Goal: Use online tool/utility: Utilize a website feature to perform a specific function

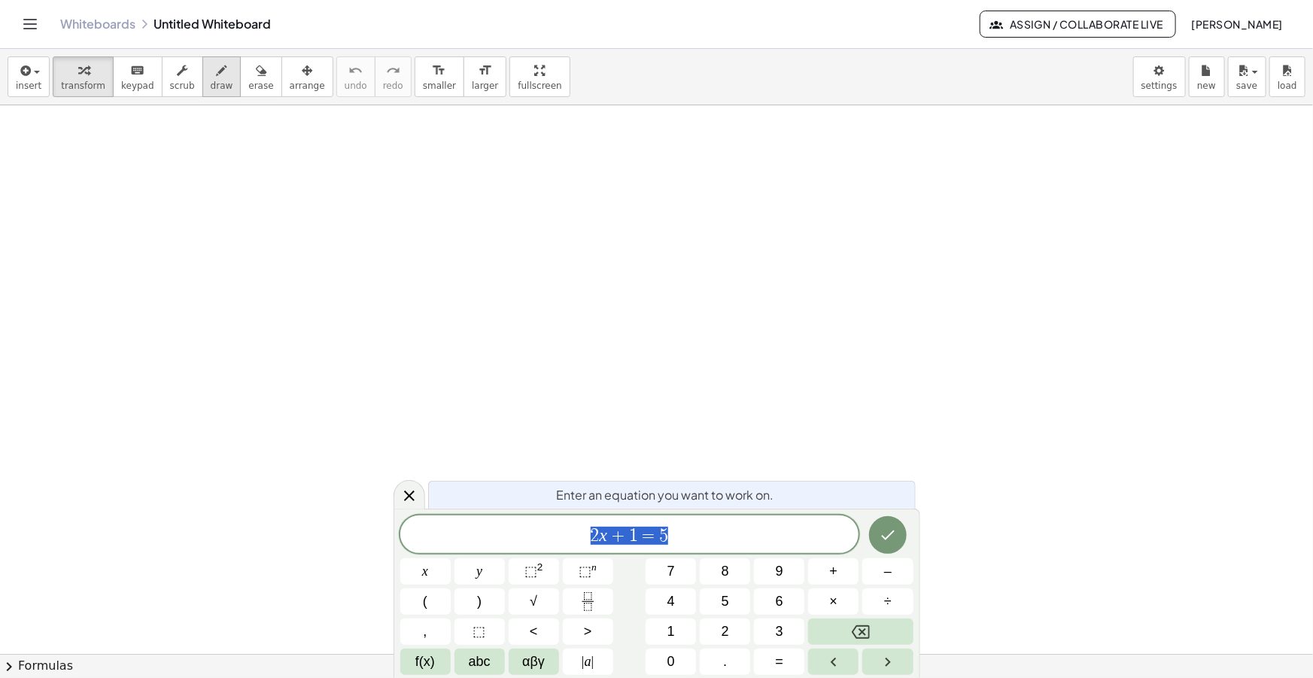
click at [217, 72] on icon "button" at bounding box center [222, 71] width 11 height 18
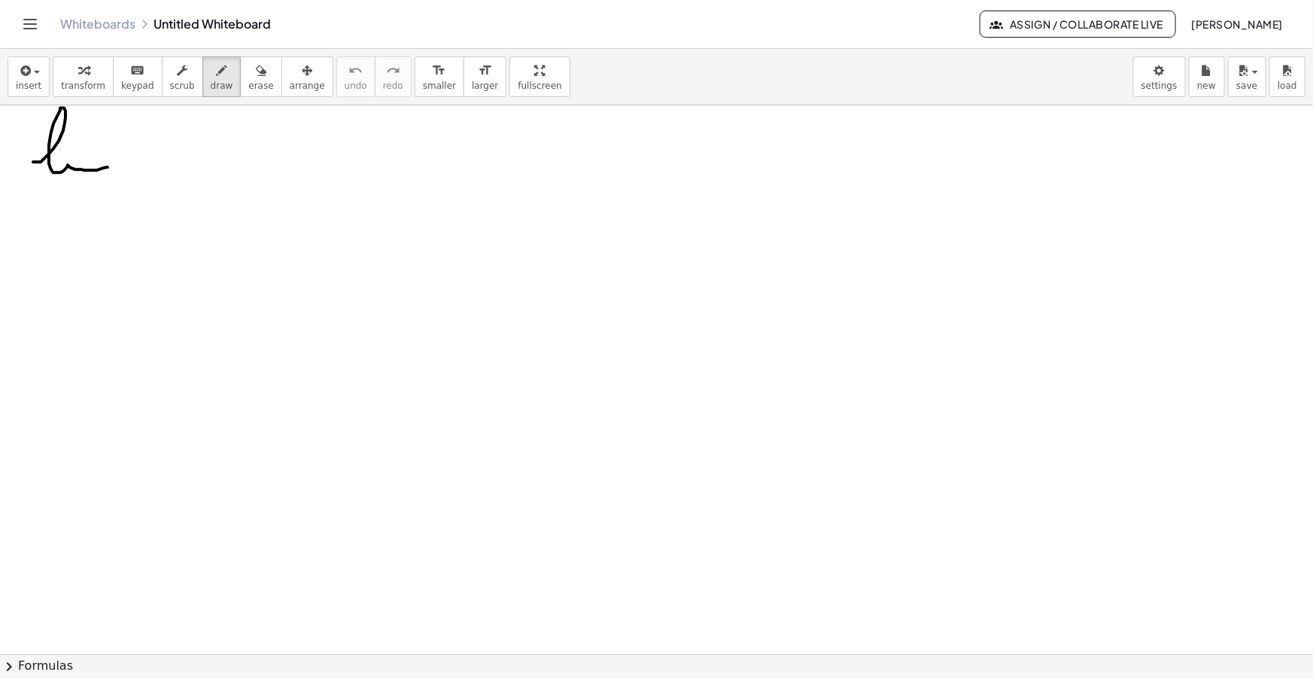
drag, startPoint x: 34, startPoint y: 162, endPoint x: 108, endPoint y: 166, distance: 74.6
drag, startPoint x: 28, startPoint y: 176, endPoint x: 88, endPoint y: 175, distance: 60.2
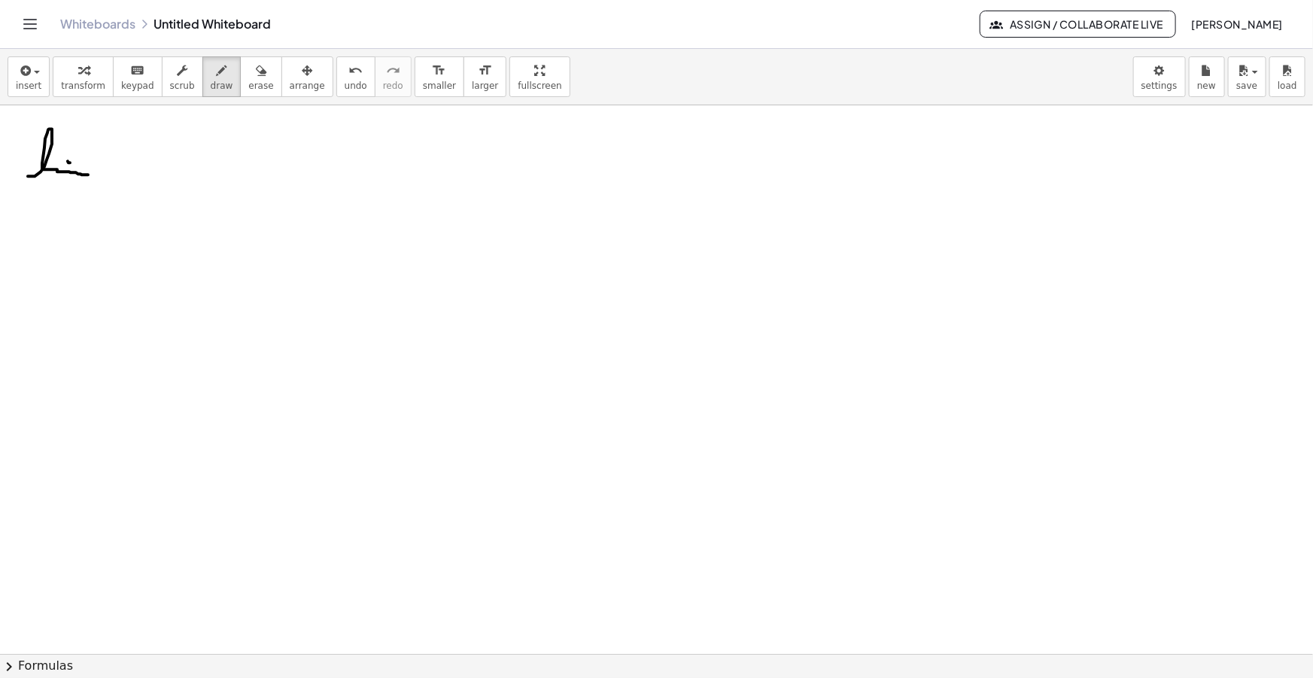
drag, startPoint x: 39, startPoint y: 184, endPoint x: 44, endPoint y: 190, distance: 8.0
drag, startPoint x: 36, startPoint y: 192, endPoint x: 47, endPoint y: 184, distance: 14.0
drag, startPoint x: 56, startPoint y: 190, endPoint x: 78, endPoint y: 188, distance: 22.6
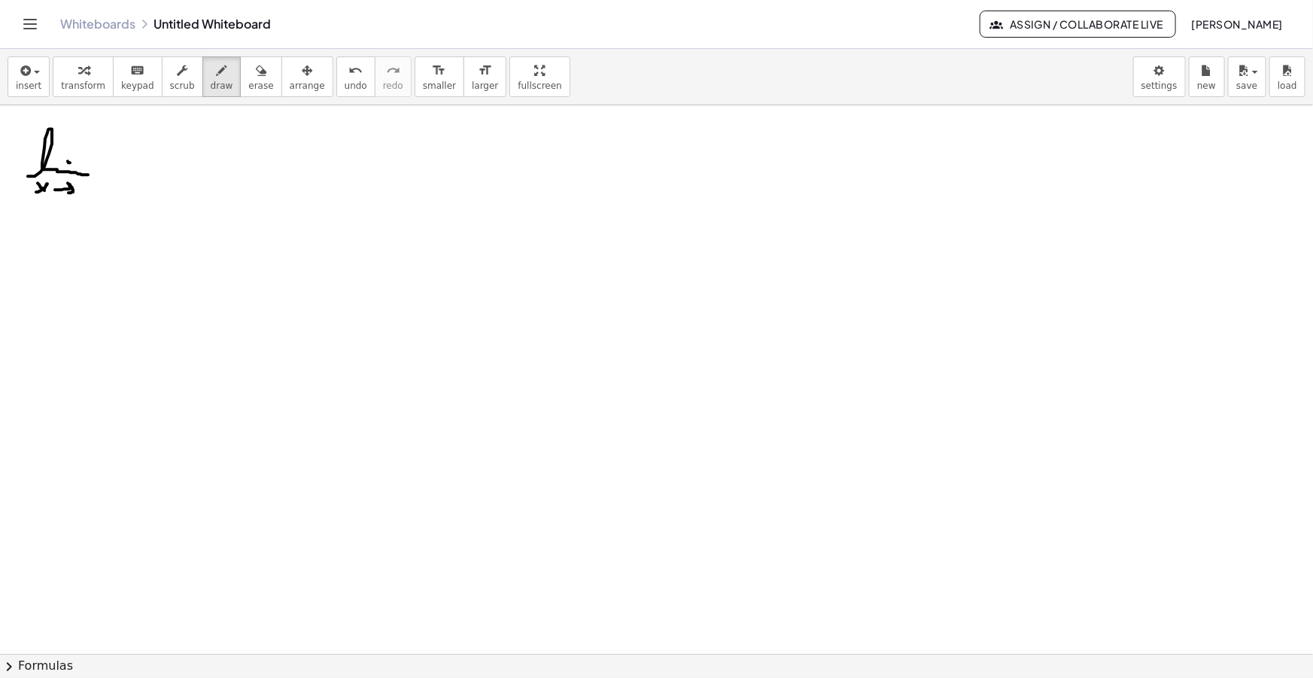
drag, startPoint x: 80, startPoint y: 182, endPoint x: 68, endPoint y: 165, distance: 21.1
click at [15, 59] on button "insert" at bounding box center [29, 76] width 42 height 41
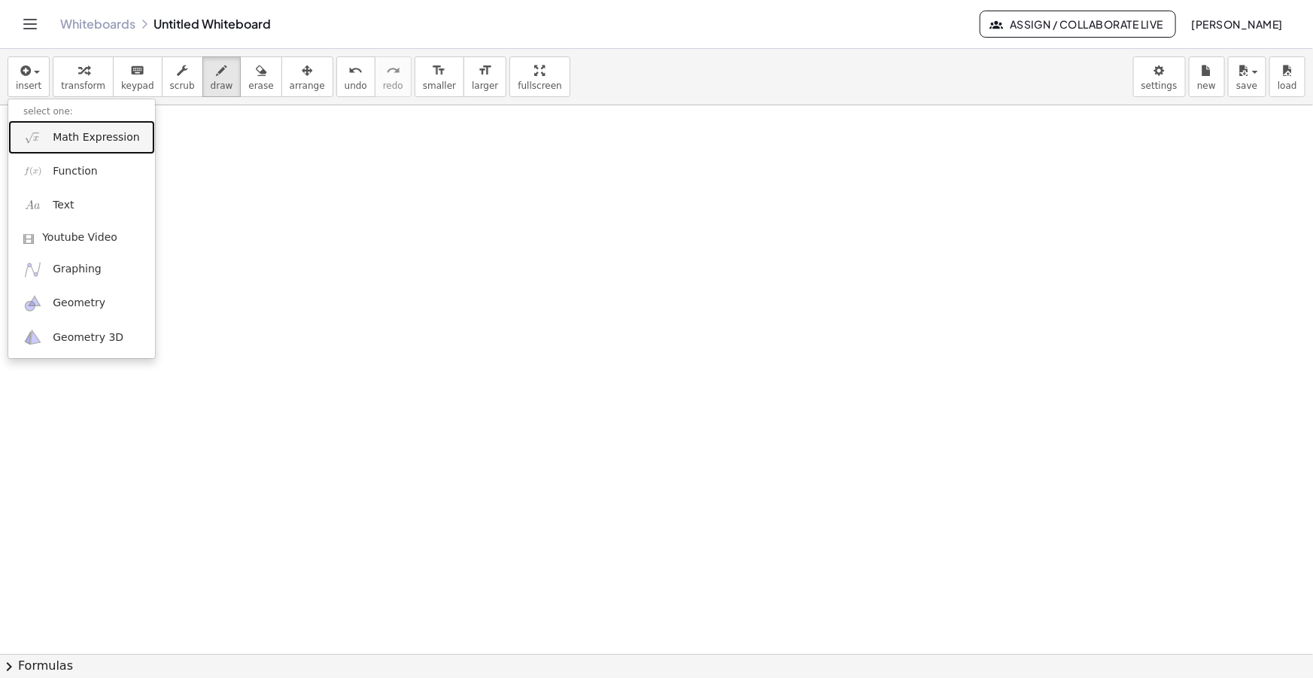
click at [56, 143] on span "Math Expression" at bounding box center [96, 137] width 87 height 15
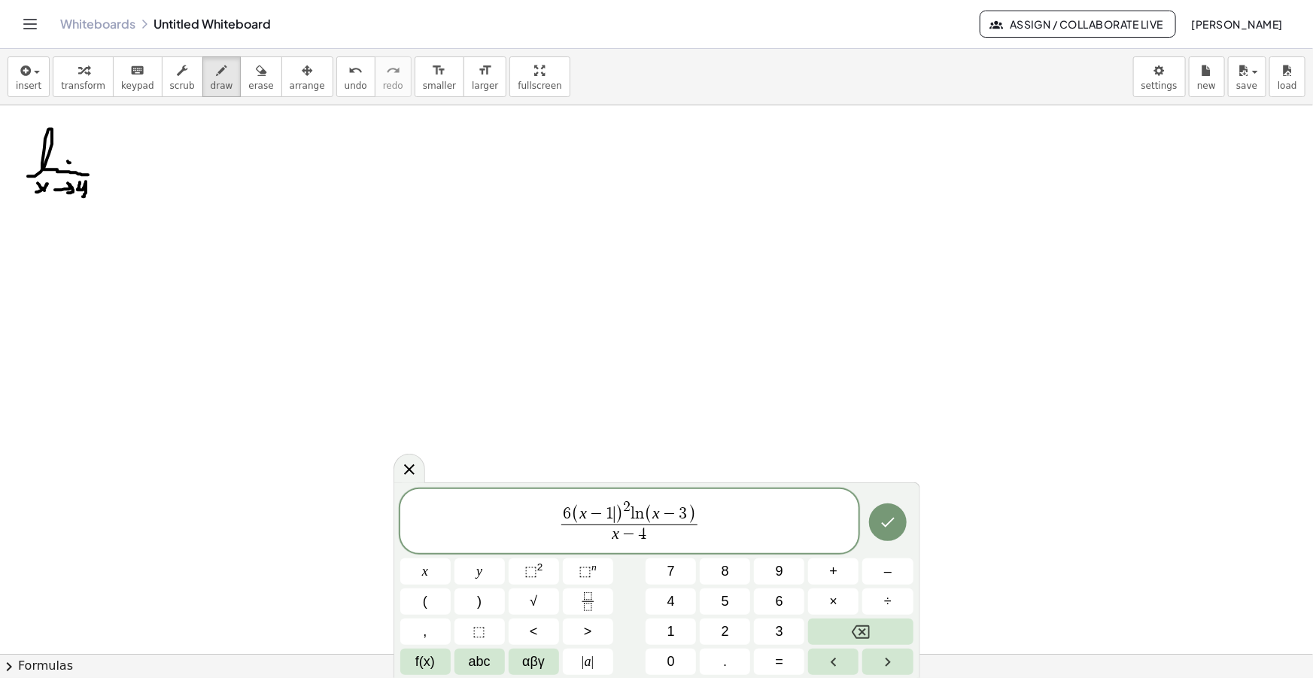
click at [612, 506] on span "1" at bounding box center [610, 514] width 8 height 17
drag, startPoint x: 713, startPoint y: 522, endPoint x: 369, endPoint y: 535, distance: 344.9
click at [369, 535] on body "Graspable Math Activities Get Started Activity Bank Assigned Work Classes White…" at bounding box center [656, 339] width 1313 height 678
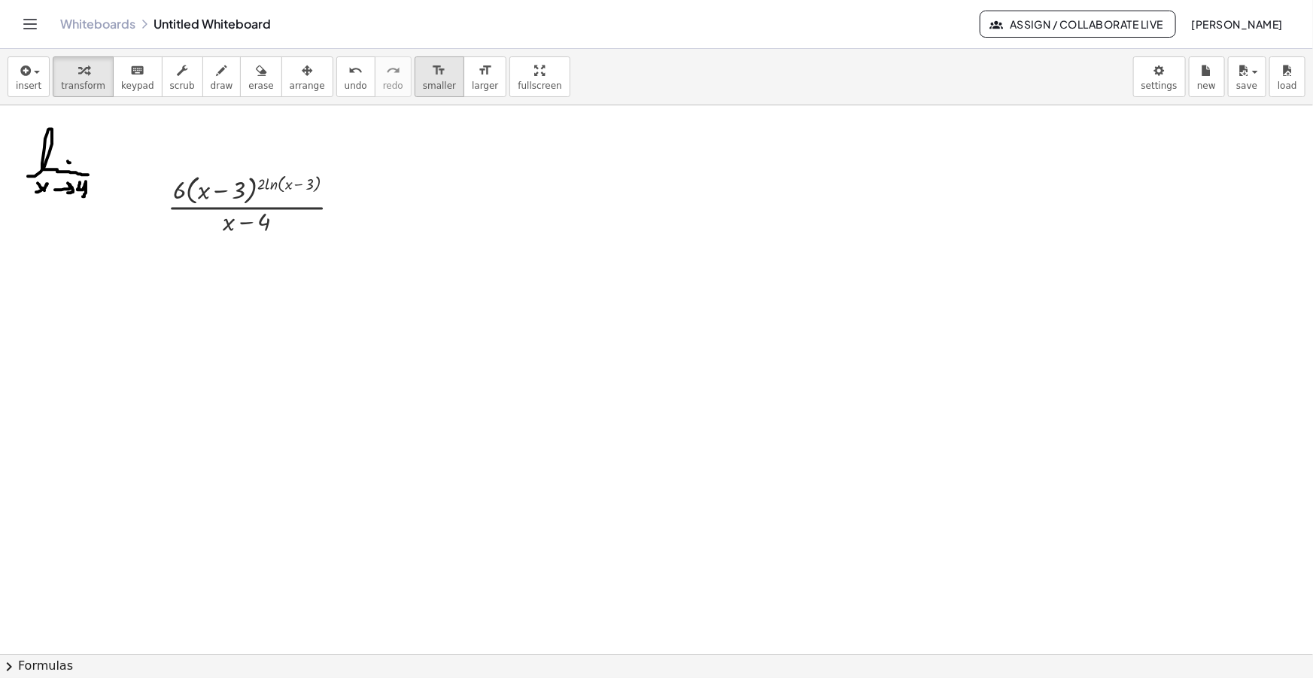
click at [423, 82] on span "smaller" at bounding box center [439, 86] width 33 height 11
click at [290, 68] on div "button" at bounding box center [307, 70] width 35 height 18
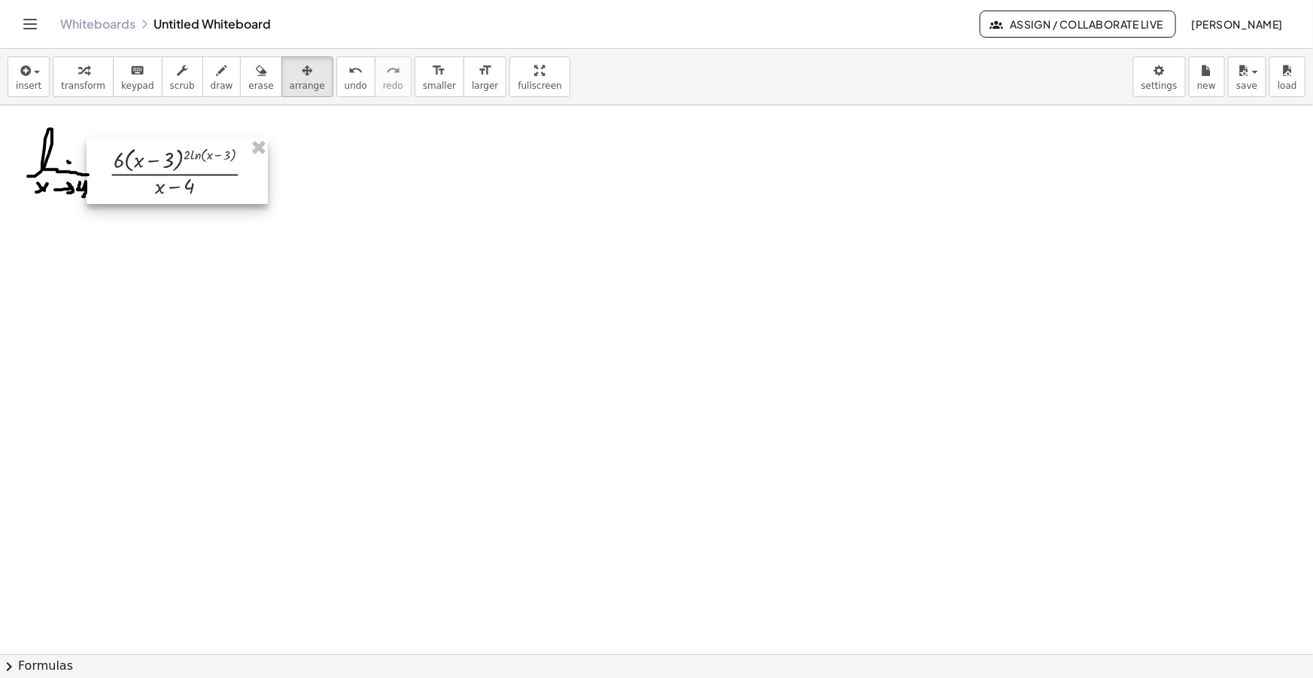
drag, startPoint x: 246, startPoint y: 222, endPoint x: 174, endPoint y: 190, distance: 79.2
click at [174, 190] on div at bounding box center [177, 170] width 181 height 65
click at [211, 82] on span "draw" at bounding box center [222, 86] width 23 height 11
drag, startPoint x: 300, startPoint y: 159, endPoint x: 390, endPoint y: 165, distance: 89.7
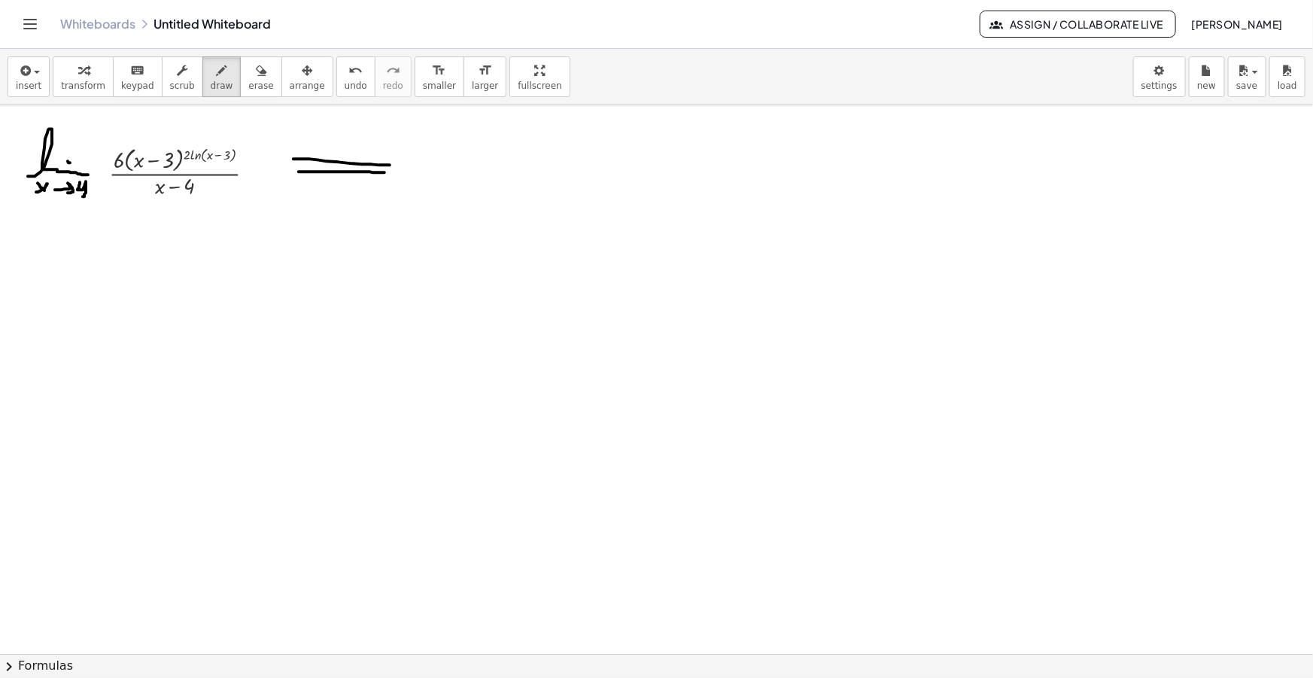
drag, startPoint x: 299, startPoint y: 172, endPoint x: 385, endPoint y: 172, distance: 86.5
drag, startPoint x: 379, startPoint y: 150, endPoint x: 378, endPoint y: 187, distance: 36.9
click at [36, 73] on span "button" at bounding box center [37, 72] width 6 height 3
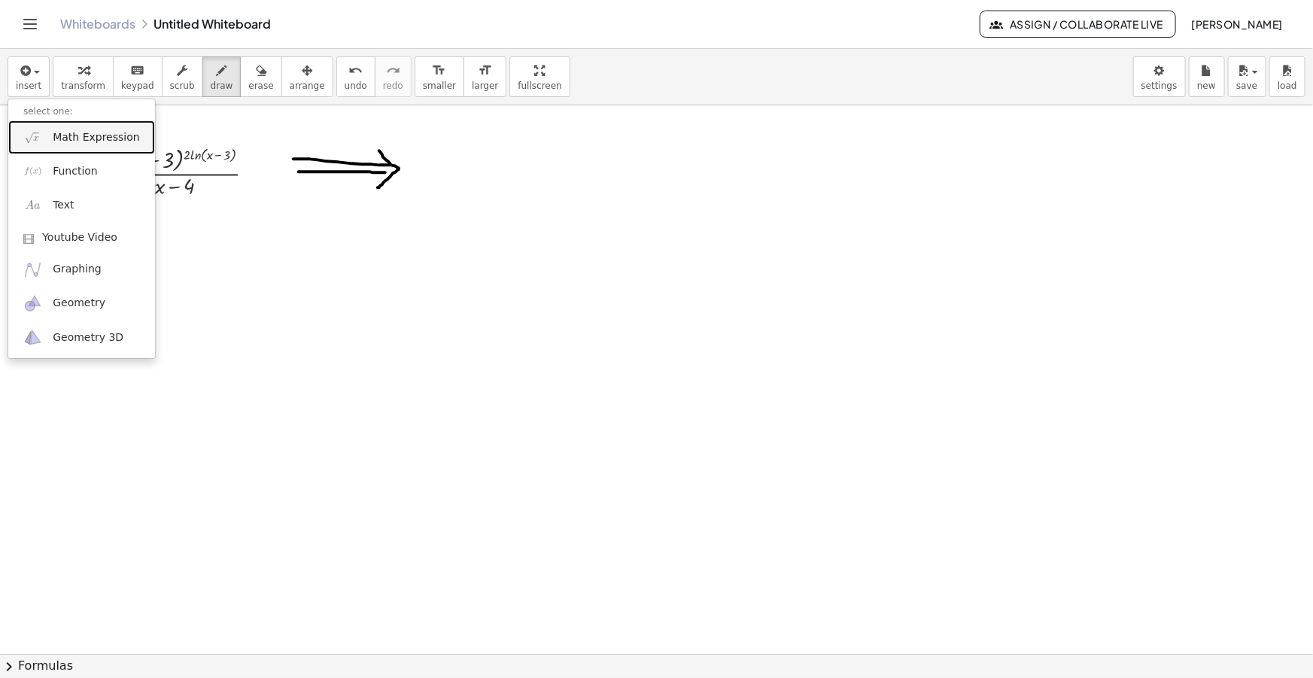
click at [64, 131] on span "Math Expression" at bounding box center [96, 137] width 87 height 15
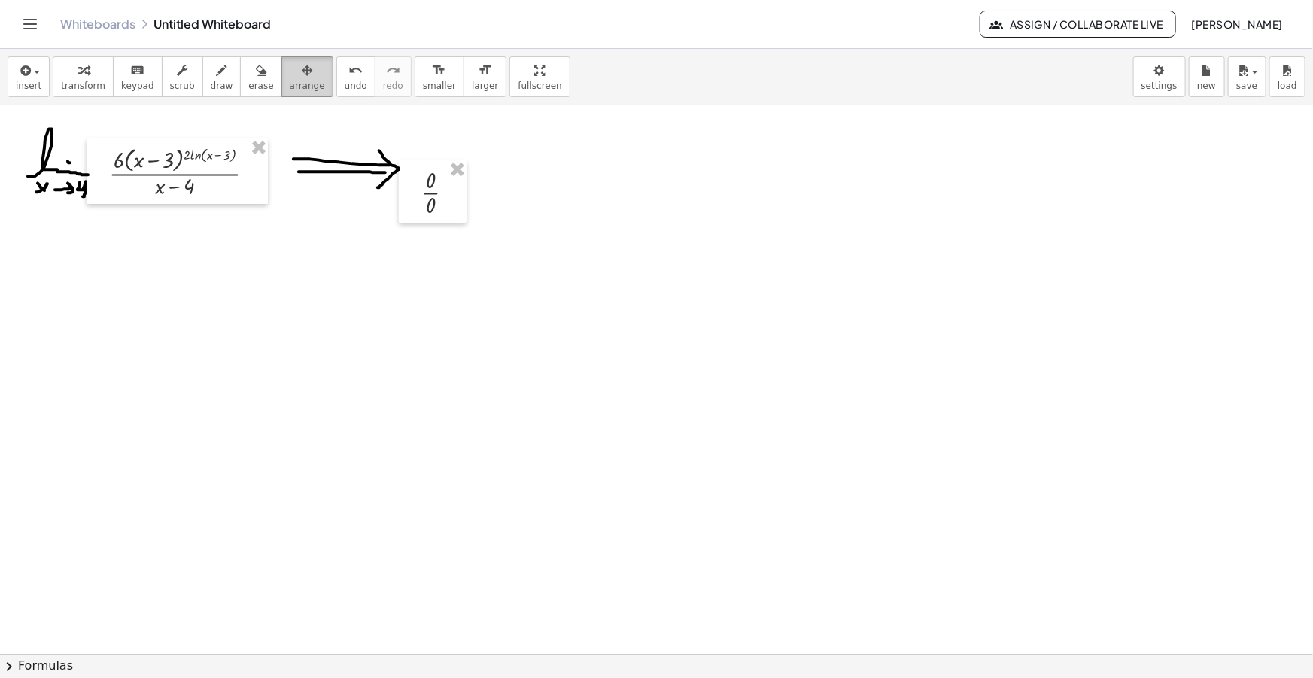
click at [290, 81] on span "arrange" at bounding box center [307, 86] width 35 height 11
drag, startPoint x: 429, startPoint y: 211, endPoint x: 436, endPoint y: 185, distance: 26.7
click at [436, 185] on div at bounding box center [440, 166] width 68 height 62
click at [29, 92] on button "insert" at bounding box center [29, 76] width 42 height 41
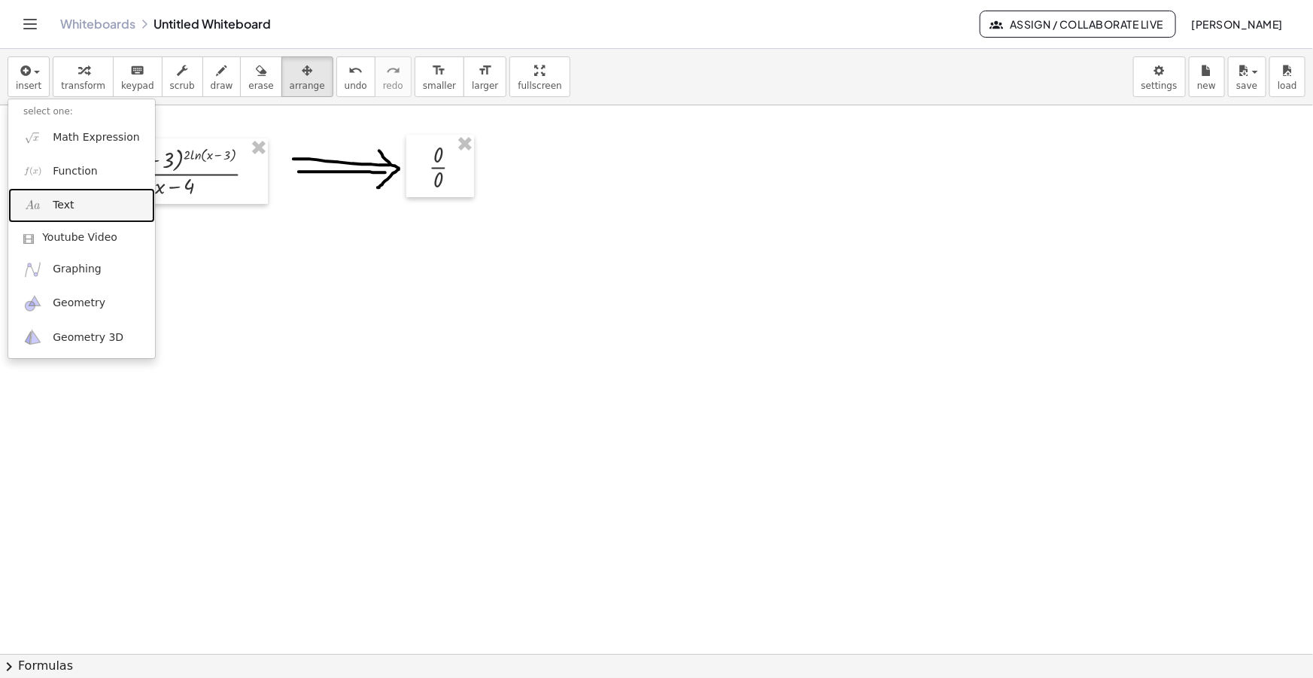
drag, startPoint x: 78, startPoint y: 214, endPoint x: 99, endPoint y: 233, distance: 28.2
click at [78, 214] on link "Text" at bounding box center [81, 205] width 147 height 34
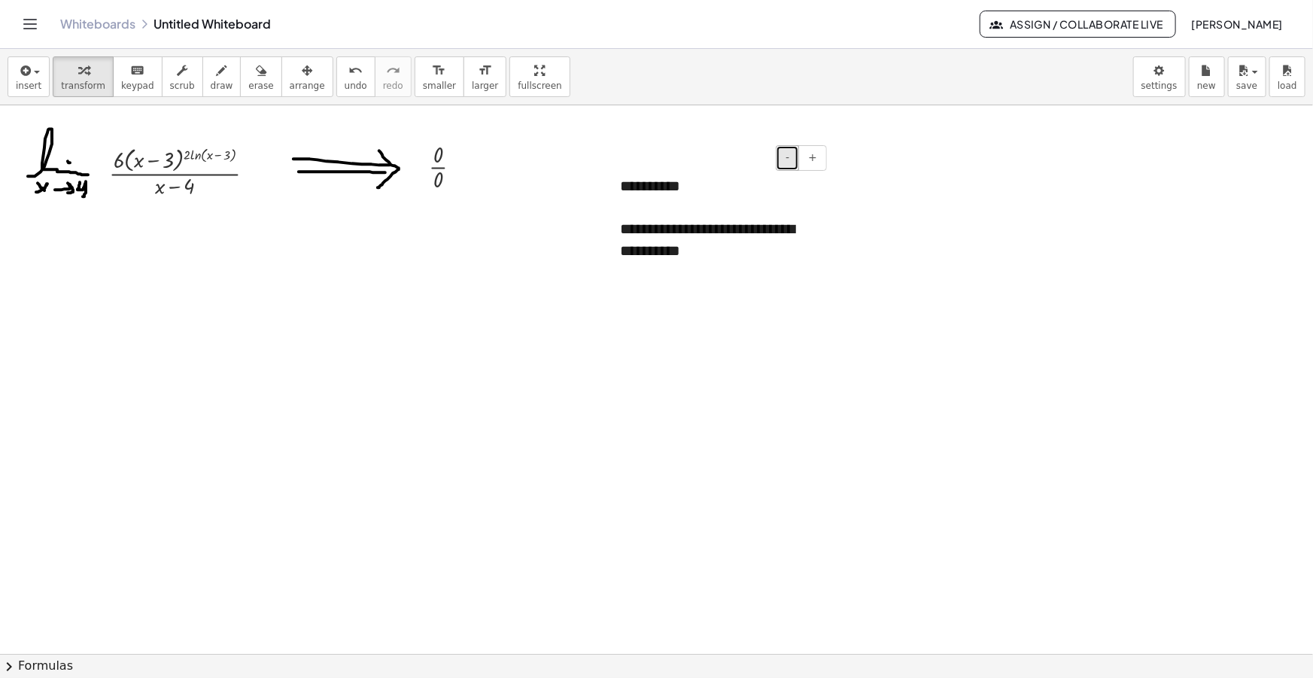
click at [791, 151] on button "-" at bounding box center [787, 158] width 23 height 26
click at [686, 241] on div "**********" at bounding box center [718, 233] width 196 height 38
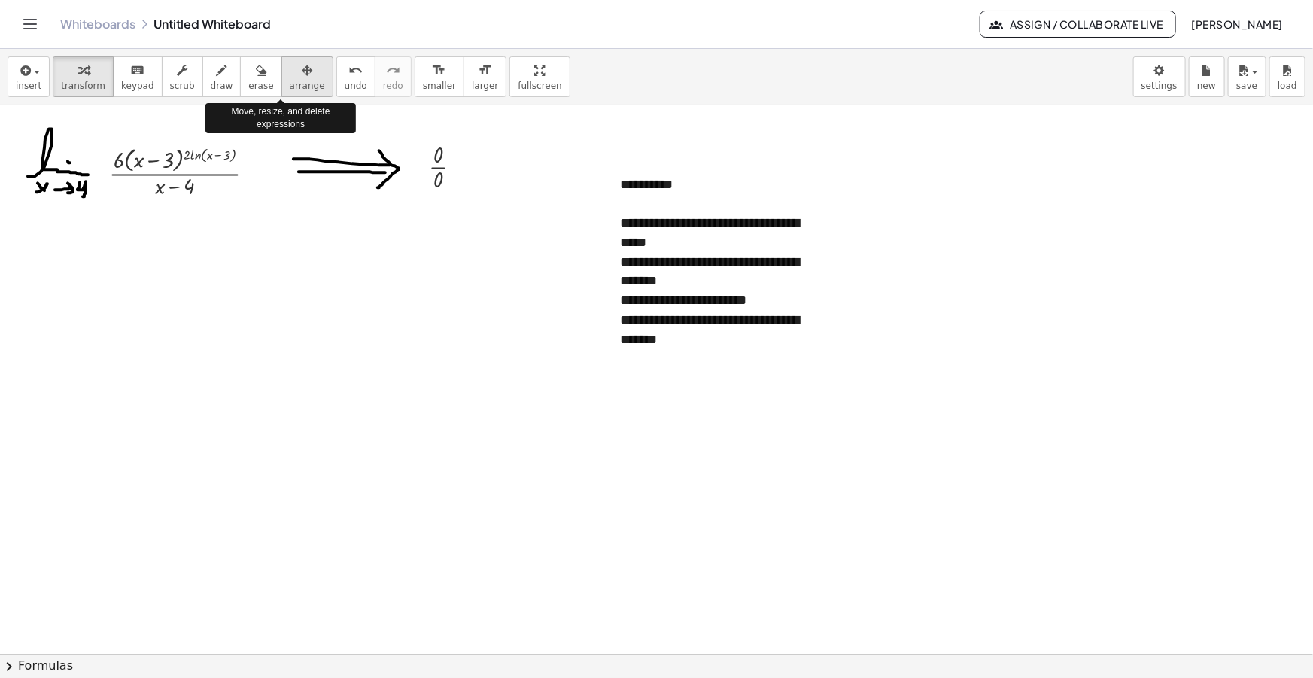
click at [291, 81] on span "arrange" at bounding box center [307, 86] width 35 height 11
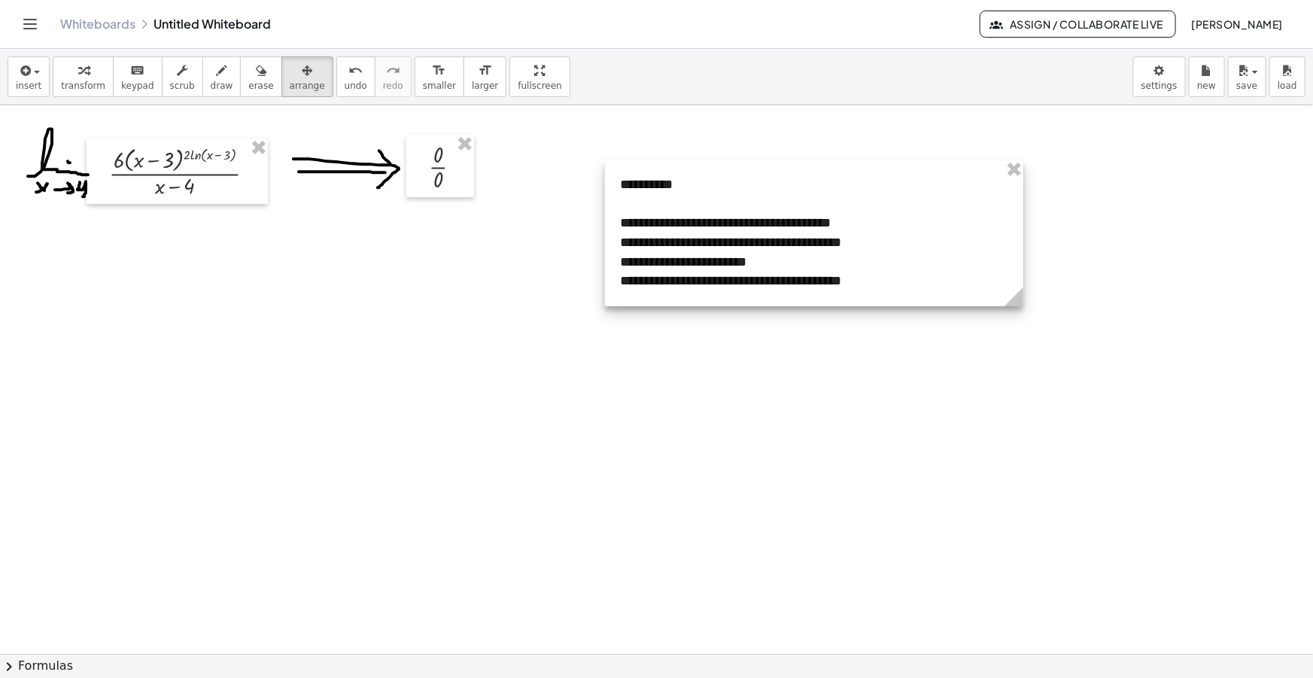
drag, startPoint x: 824, startPoint y: 358, endPoint x: 1017, endPoint y: 345, distance: 193.8
drag, startPoint x: 1018, startPoint y: 304, endPoint x: 1000, endPoint y: 303, distance: 18.1
click at [1000, 303] on icon at bounding box center [998, 296] width 19 height 19
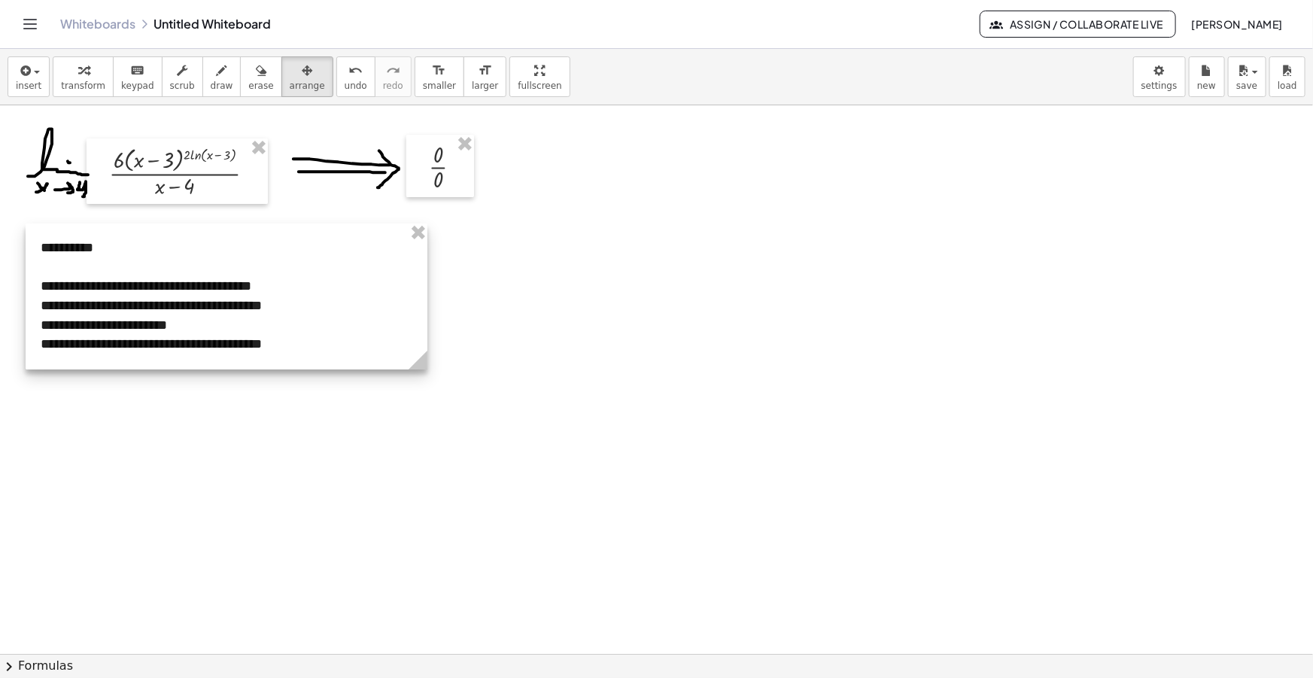
drag, startPoint x: 728, startPoint y: 290, endPoint x: 307, endPoint y: 319, distance: 421.6
click at [307, 319] on div at bounding box center [227, 296] width 402 height 146
click at [211, 84] on span "draw" at bounding box center [222, 86] width 23 height 11
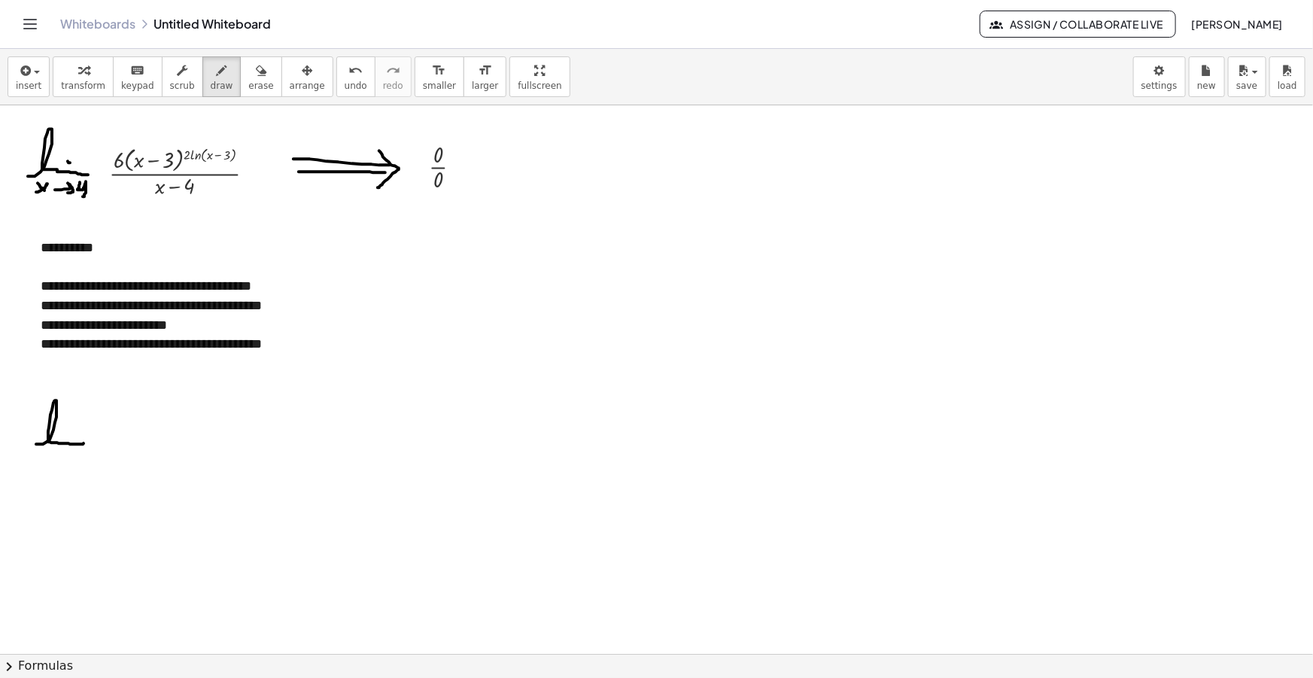
drag, startPoint x: 38, startPoint y: 444, endPoint x: 85, endPoint y: 442, distance: 46.7
drag, startPoint x: 38, startPoint y: 453, endPoint x: 48, endPoint y: 464, distance: 14.4
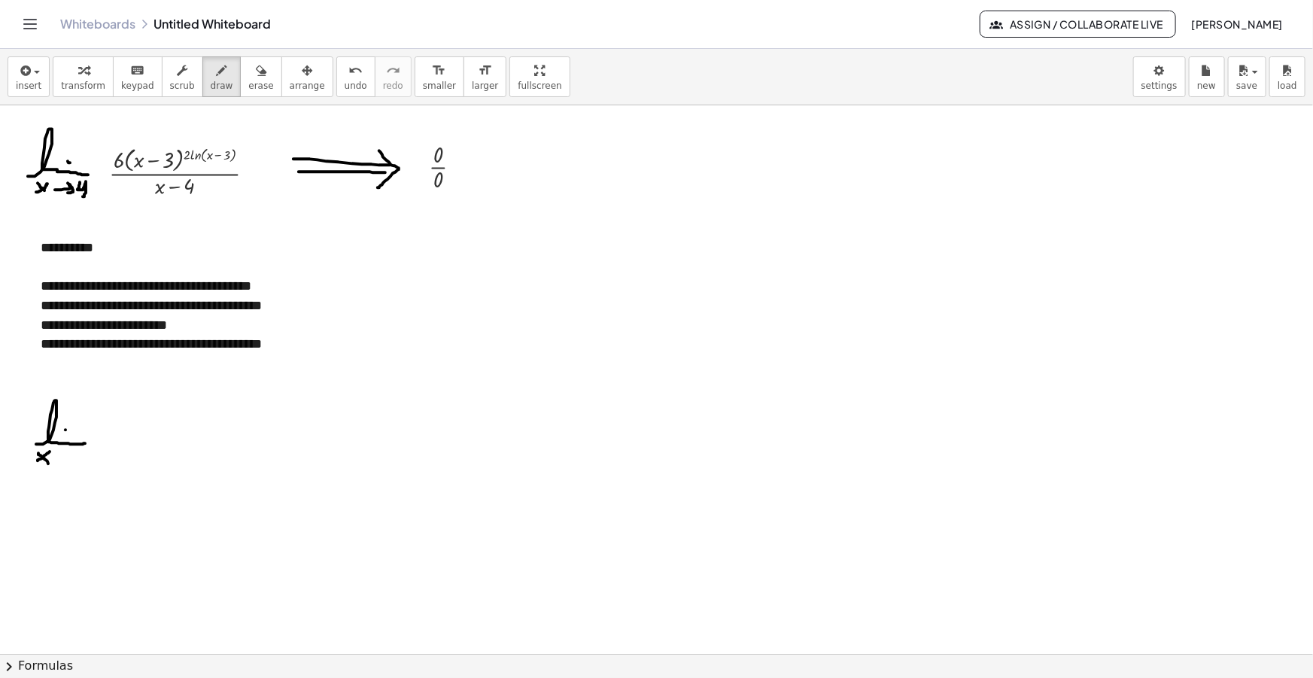
drag, startPoint x: 38, startPoint y: 461, endPoint x: 50, endPoint y: 451, distance: 15.0
drag, startPoint x: 56, startPoint y: 458, endPoint x: 68, endPoint y: 461, distance: 11.7
drag, startPoint x: 72, startPoint y: 451, endPoint x: 78, endPoint y: 468, distance: 17.6
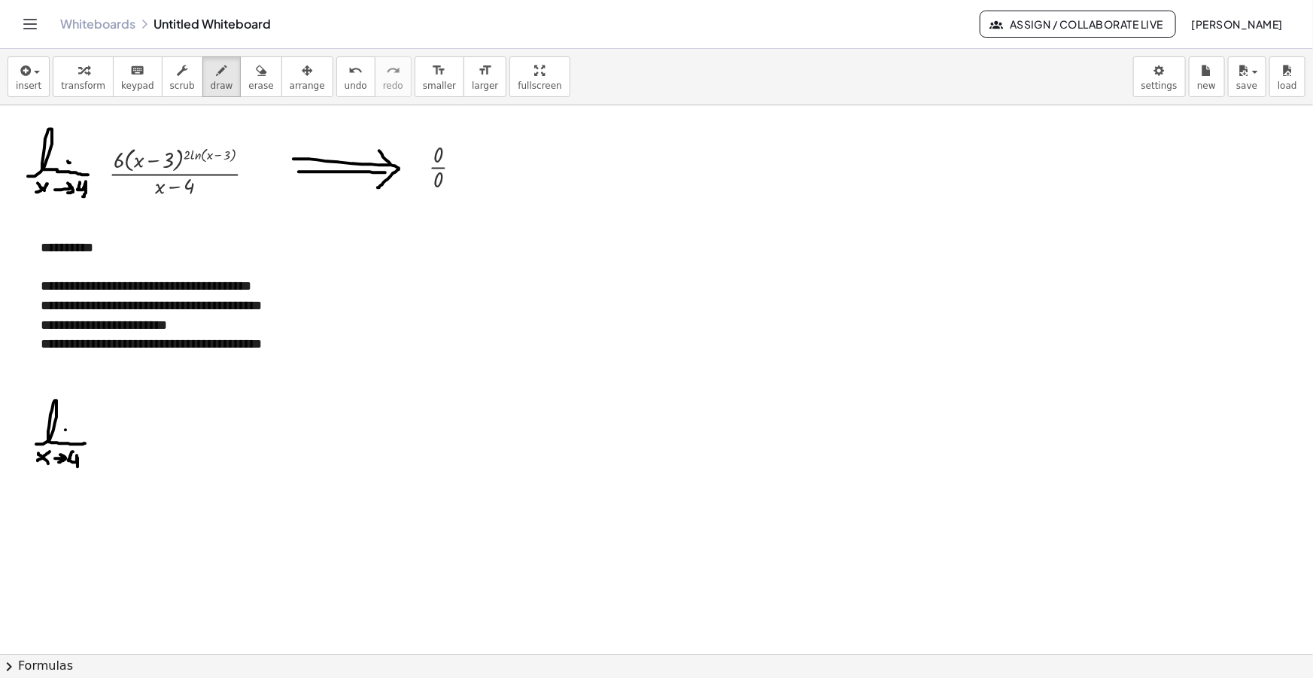
click at [37, 62] on div "button" at bounding box center [29, 70] width 26 height 18
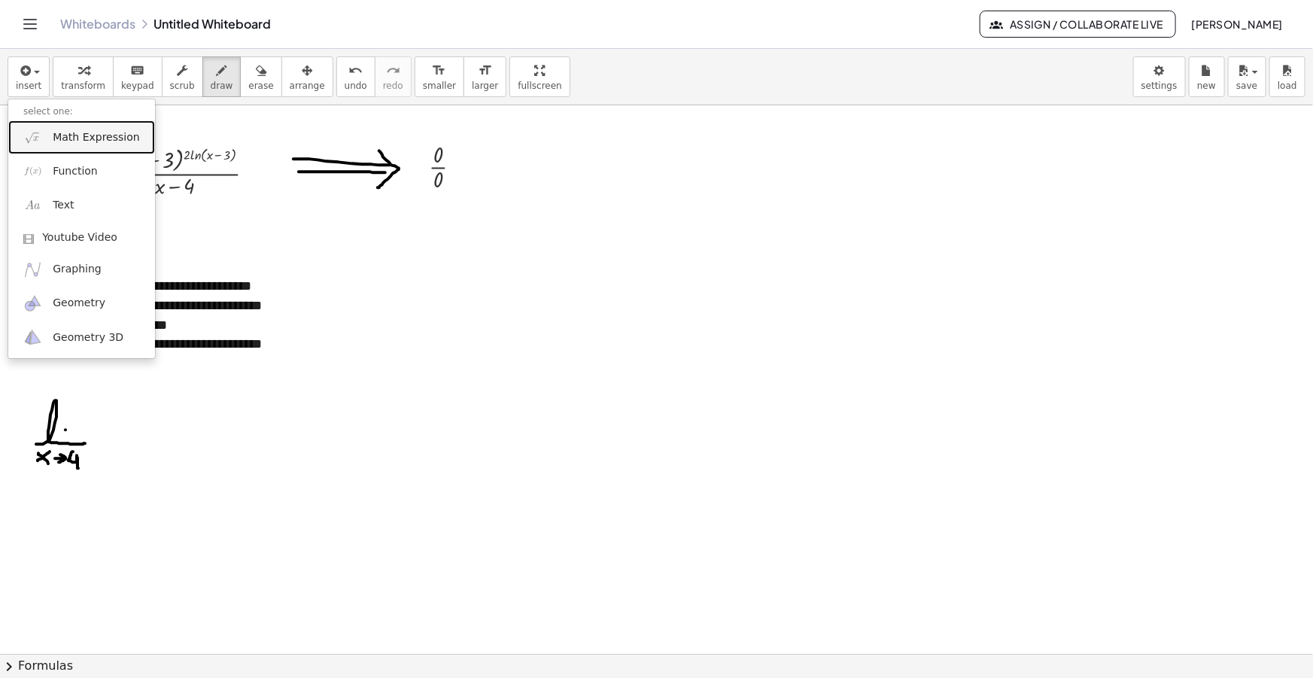
click at [77, 140] on span "Math Expression" at bounding box center [96, 137] width 87 height 15
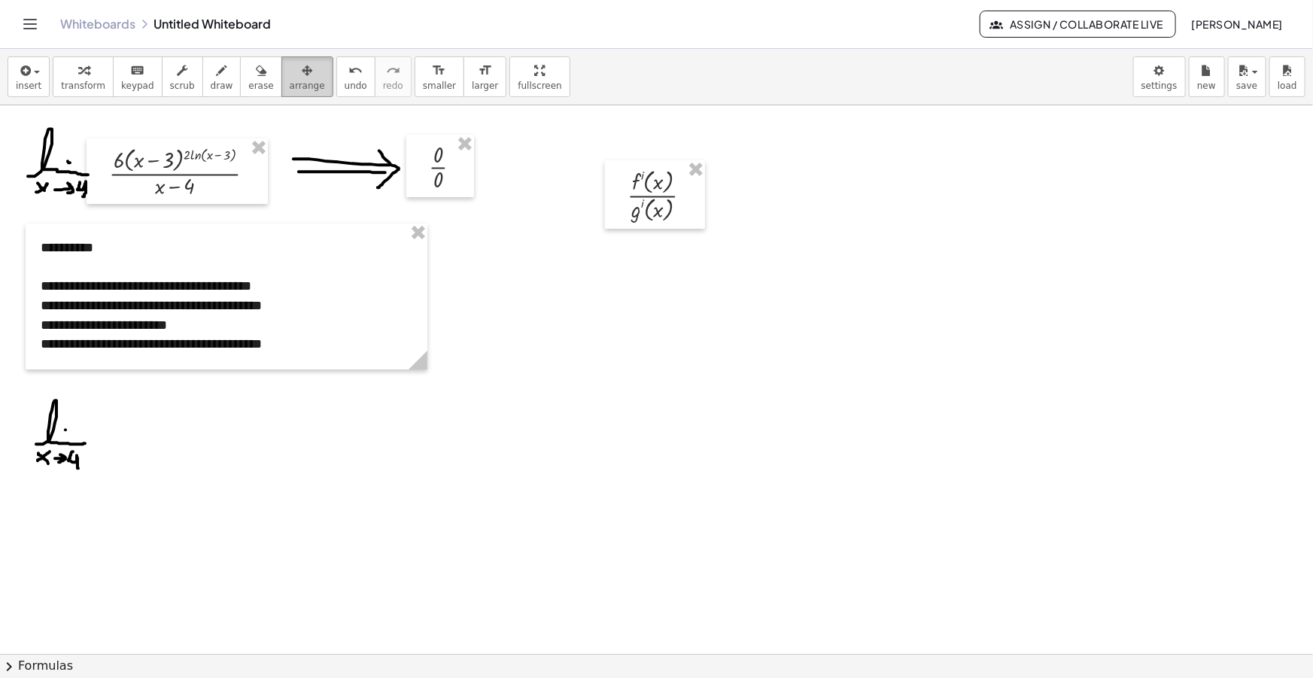
click at [290, 68] on div "button" at bounding box center [307, 70] width 35 height 18
drag, startPoint x: 652, startPoint y: 203, endPoint x: 128, endPoint y: 448, distance: 579.0
click at [128, 448] on div at bounding box center [131, 440] width 100 height 68
click at [217, 74] on icon "button" at bounding box center [222, 71] width 11 height 18
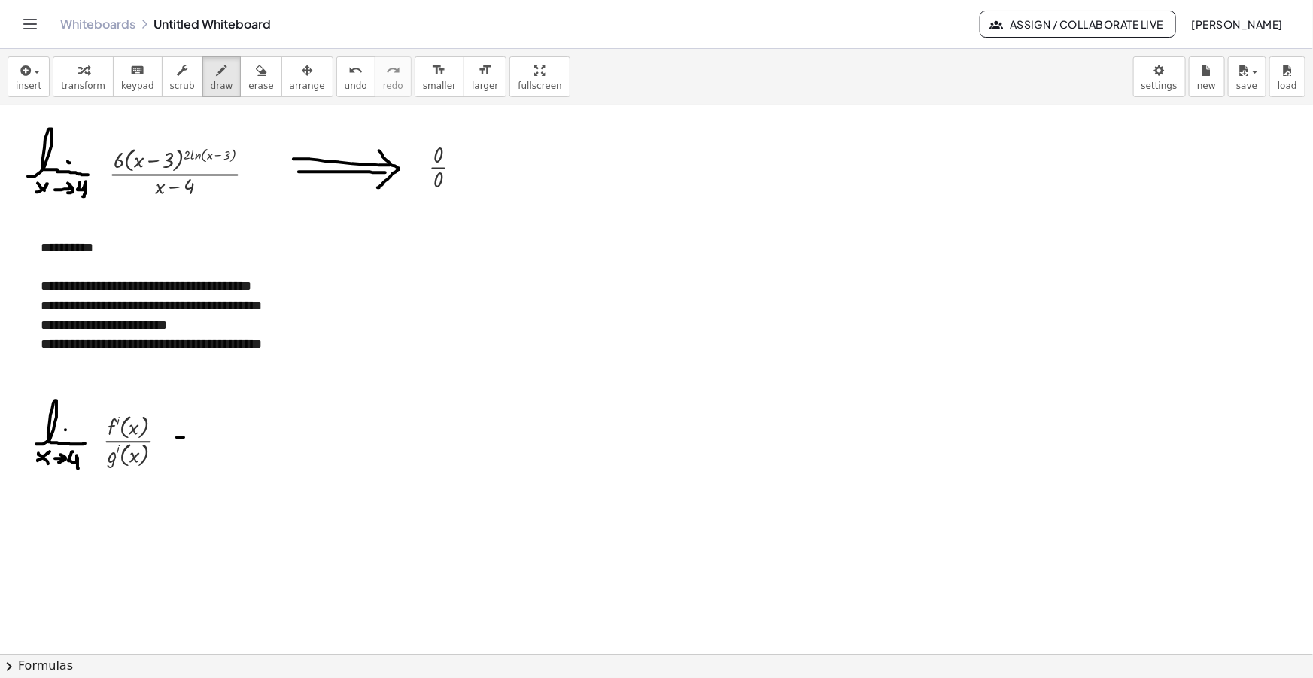
drag, startPoint x: 177, startPoint y: 437, endPoint x: 187, endPoint y: 437, distance: 10.5
drag, startPoint x: 202, startPoint y: 448, endPoint x: 253, endPoint y: 454, distance: 51.4
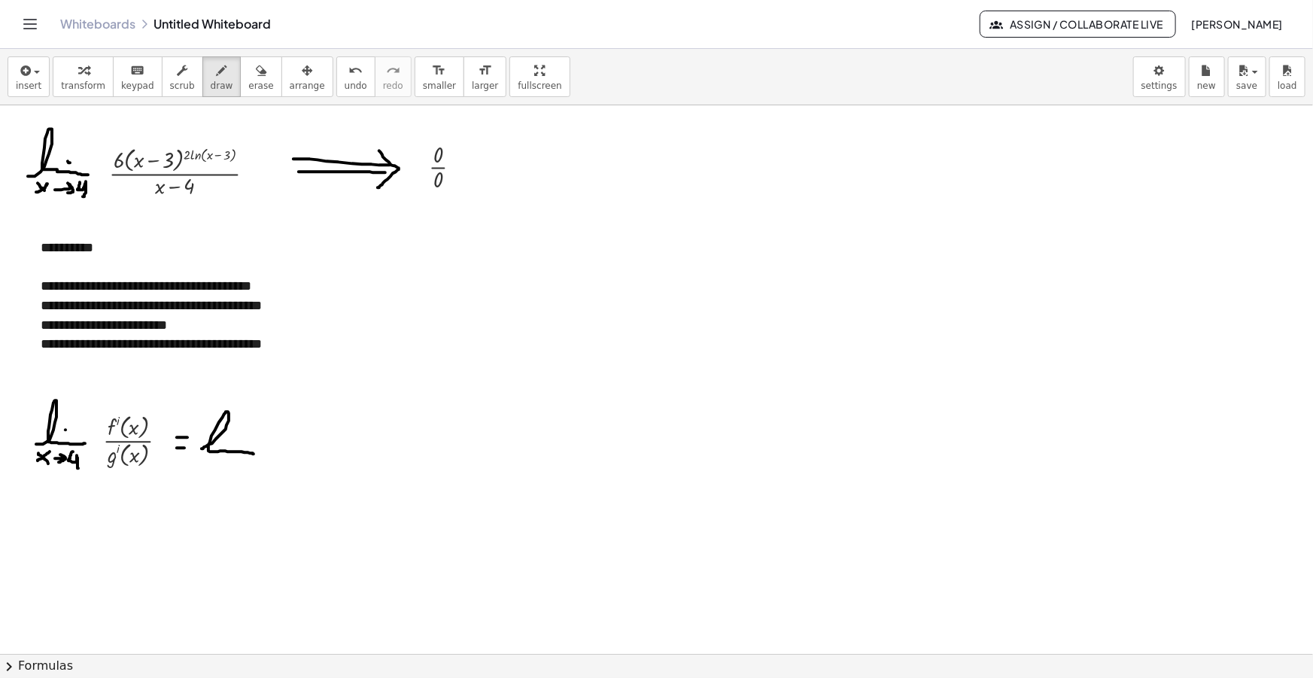
click at [30, 85] on span "insert" at bounding box center [29, 86] width 26 height 11
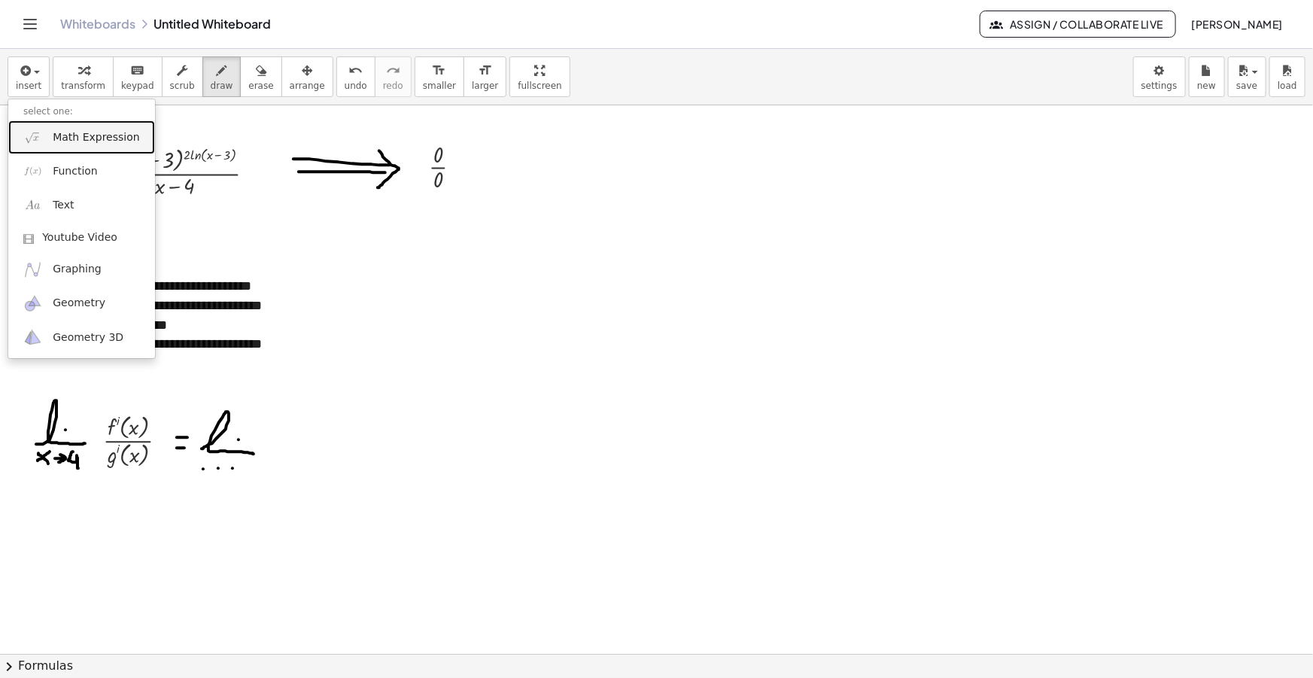
click at [78, 130] on span "Math Expression" at bounding box center [96, 137] width 87 height 15
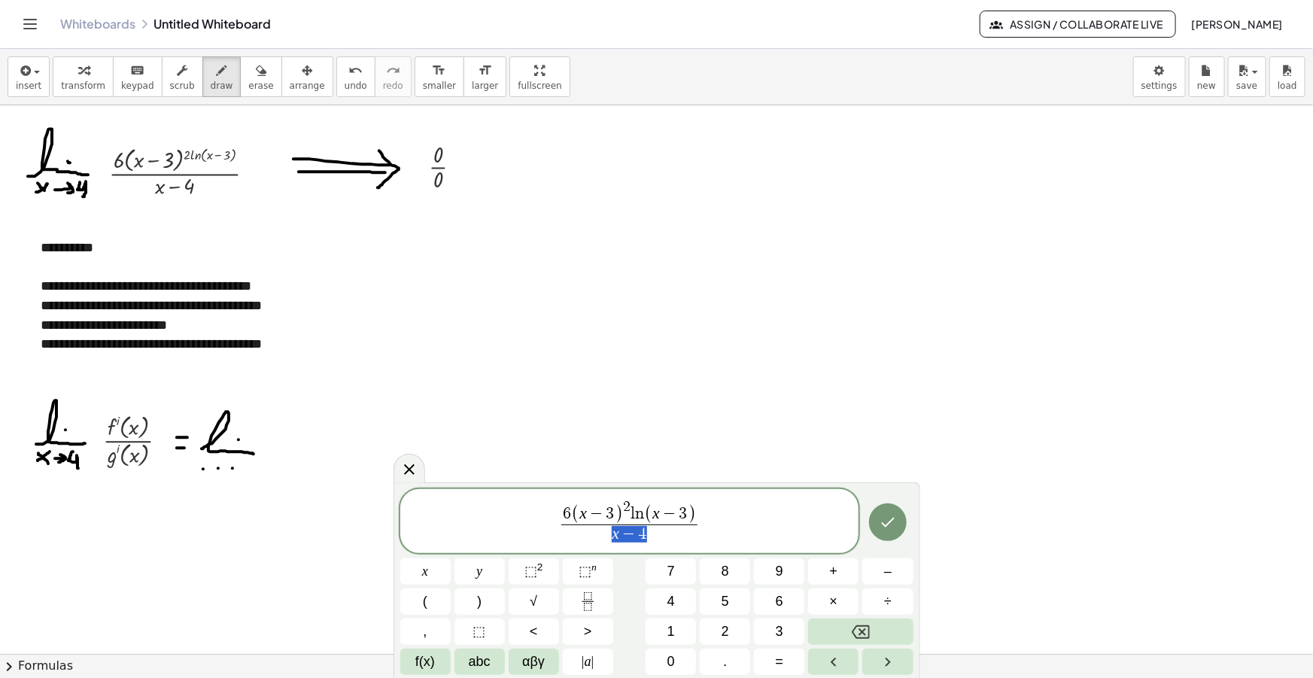
drag, startPoint x: 651, startPoint y: 534, endPoint x: 611, endPoint y: 535, distance: 39.9
click at [611, 535] on span "x − 4" at bounding box center [629, 534] width 136 height 20
click at [693, 509] on span ")" at bounding box center [691, 515] width 8 height 20
drag, startPoint x: 695, startPoint y: 509, endPoint x: 537, endPoint y: 512, distance: 158.0
click at [695, 514] on span "6 ( ​ x − 3 ) 2 l n ( x − 3 )" at bounding box center [629, 512] width 136 height 25
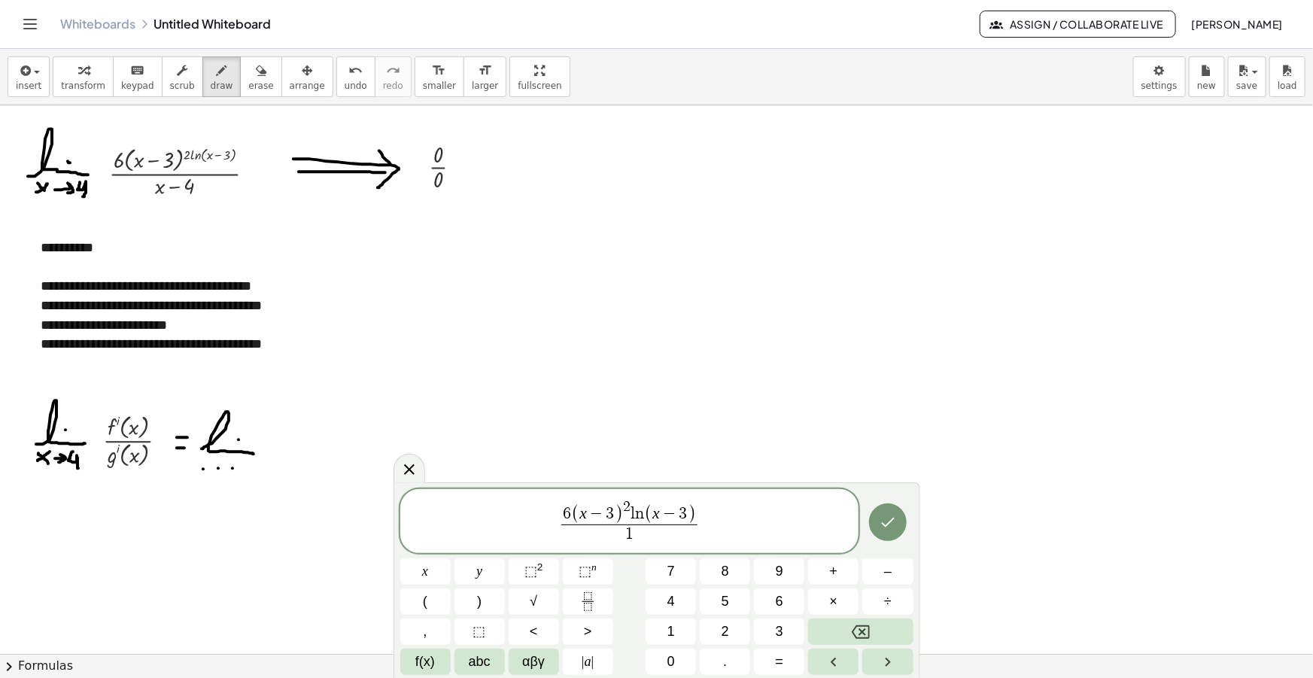
click at [711, 519] on span "6 ( x − 3 ) 2 l n ( x − 3 ) ​ 1 ​" at bounding box center [629, 522] width 459 height 48
drag, startPoint x: 575, startPoint y: 507, endPoint x: 685, endPoint y: 510, distance: 109.9
drag, startPoint x: 628, startPoint y: 513, endPoint x: 582, endPoint y: 514, distance: 46.7
drag, startPoint x: 569, startPoint y: 509, endPoint x: 587, endPoint y: 529, distance: 26.6
click at [569, 509] on span "6" at bounding box center [567, 514] width 8 height 17
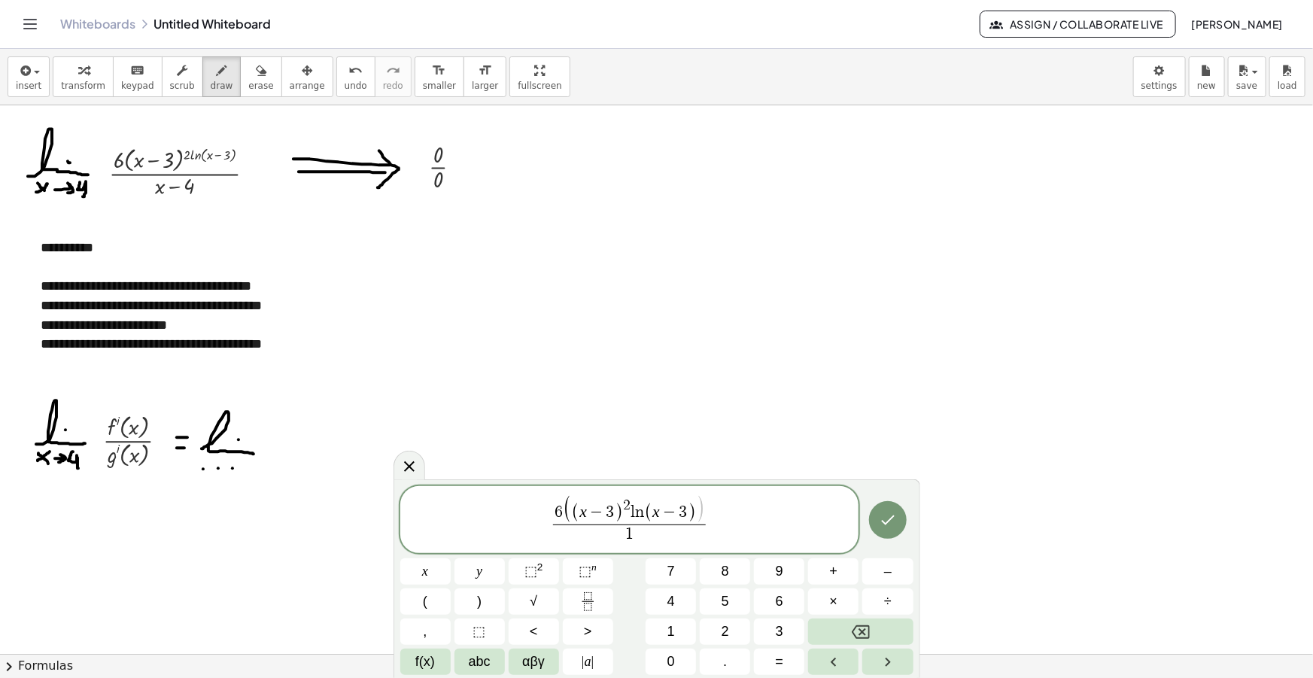
click at [706, 506] on span "6 ( ​ ( x − 3 ) 2 l n ( x − 3 ) )" at bounding box center [630, 511] width 154 height 28
drag, startPoint x: 627, startPoint y: 511, endPoint x: 591, endPoint y: 511, distance: 35.4
drag, startPoint x: 694, startPoint y: 512, endPoint x: 591, endPoint y: 514, distance: 103.1
click at [698, 515] on span ")" at bounding box center [699, 510] width 9 height 29
drag, startPoint x: 557, startPoint y: 508, endPoint x: 509, endPoint y: 515, distance: 48.6
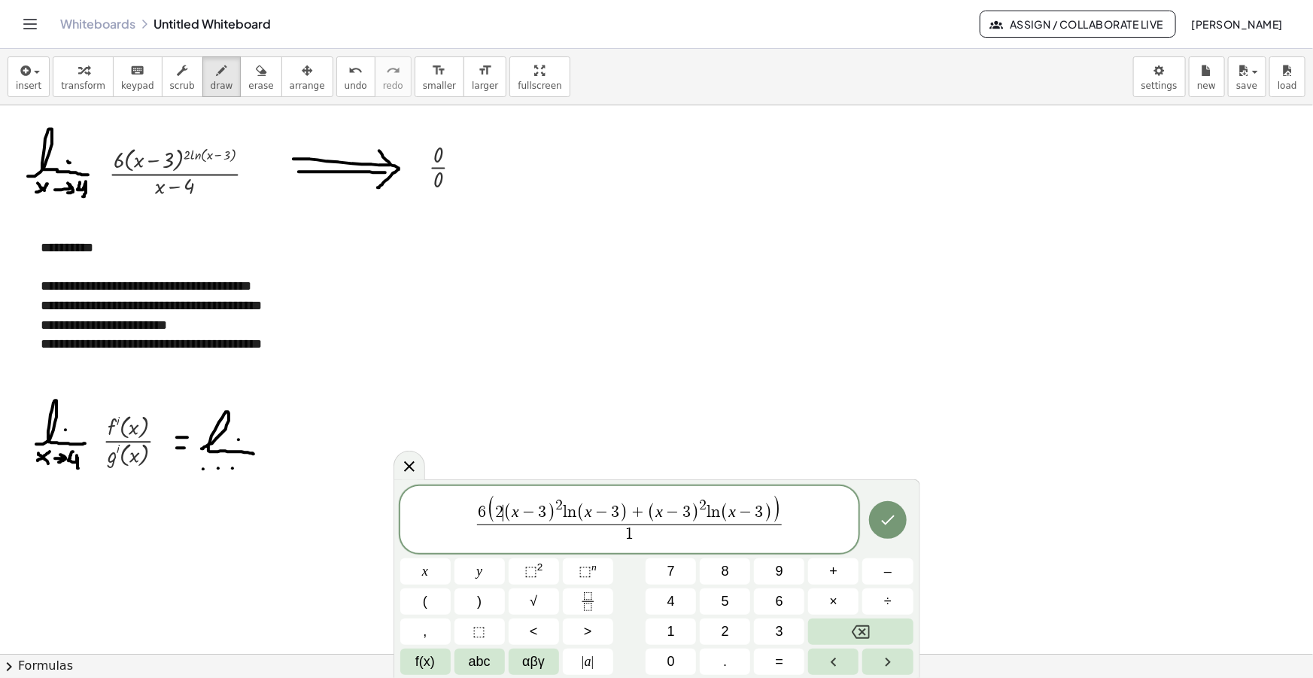
click at [562, 500] on span "2" at bounding box center [559, 505] width 8 height 14
drag, startPoint x: 765, startPoint y: 512, endPoint x: 722, endPoint y: 530, distance: 47.2
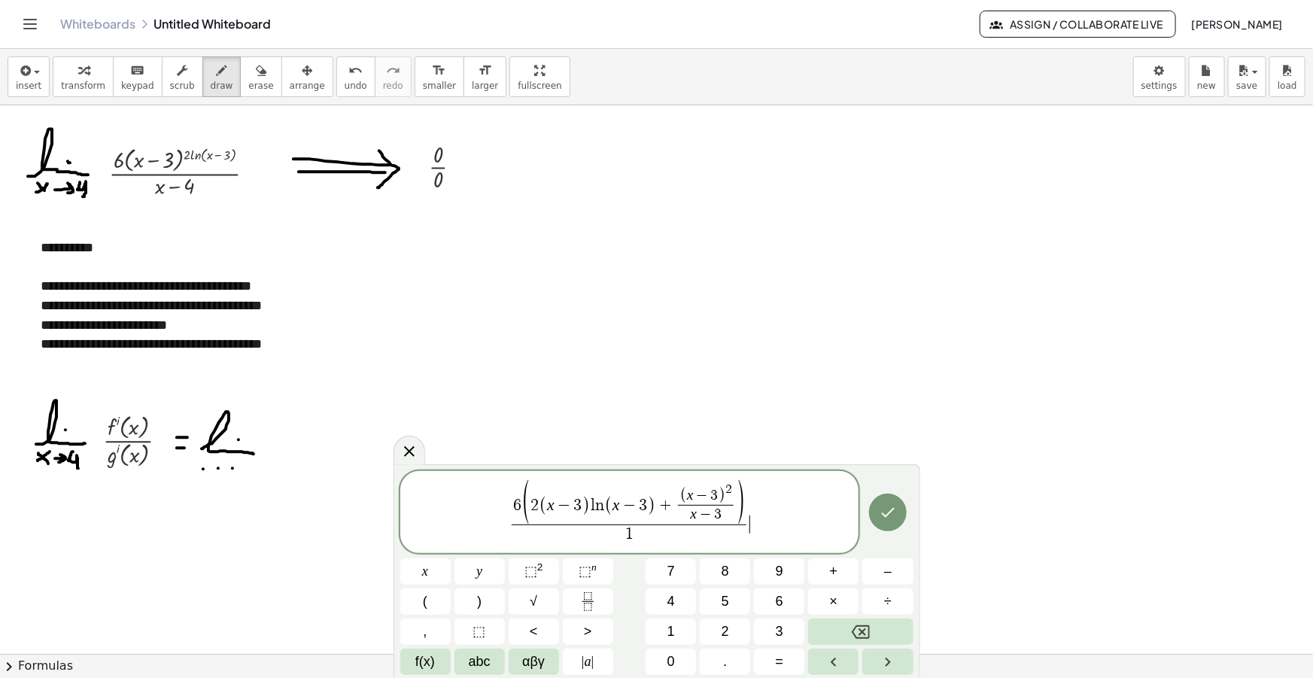
click at [754, 503] on span "6 ( 2 ( x − 3 ) l n ( x − 3 ) + ( x − 3 ) 2 x − 3 ​ ) 1 ​ ​" at bounding box center [629, 513] width 459 height 66
click at [771, 522] on span "6 ( 2 ( x − 3 ) l n ( x − 3 ) + ( x − 3 ) 2 x − 3 ​ ) 1 ​ ​" at bounding box center [629, 513] width 459 height 66
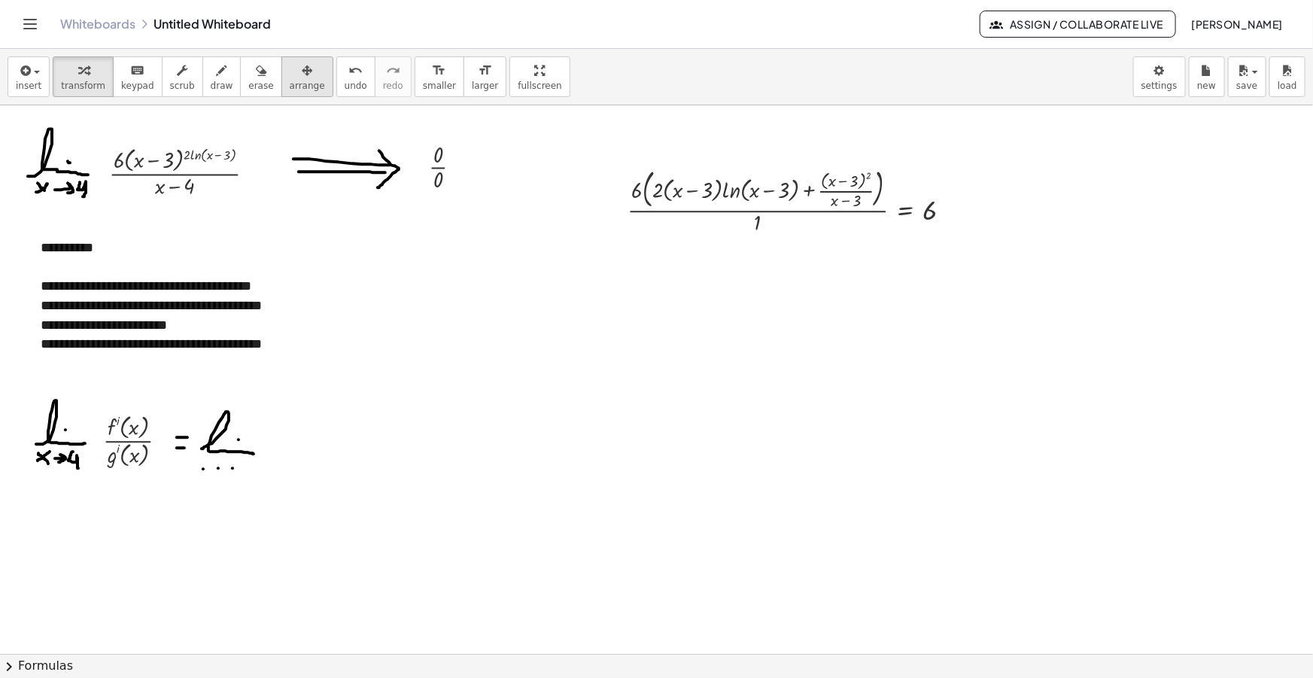
click at [290, 62] on div "button" at bounding box center [307, 70] width 35 height 18
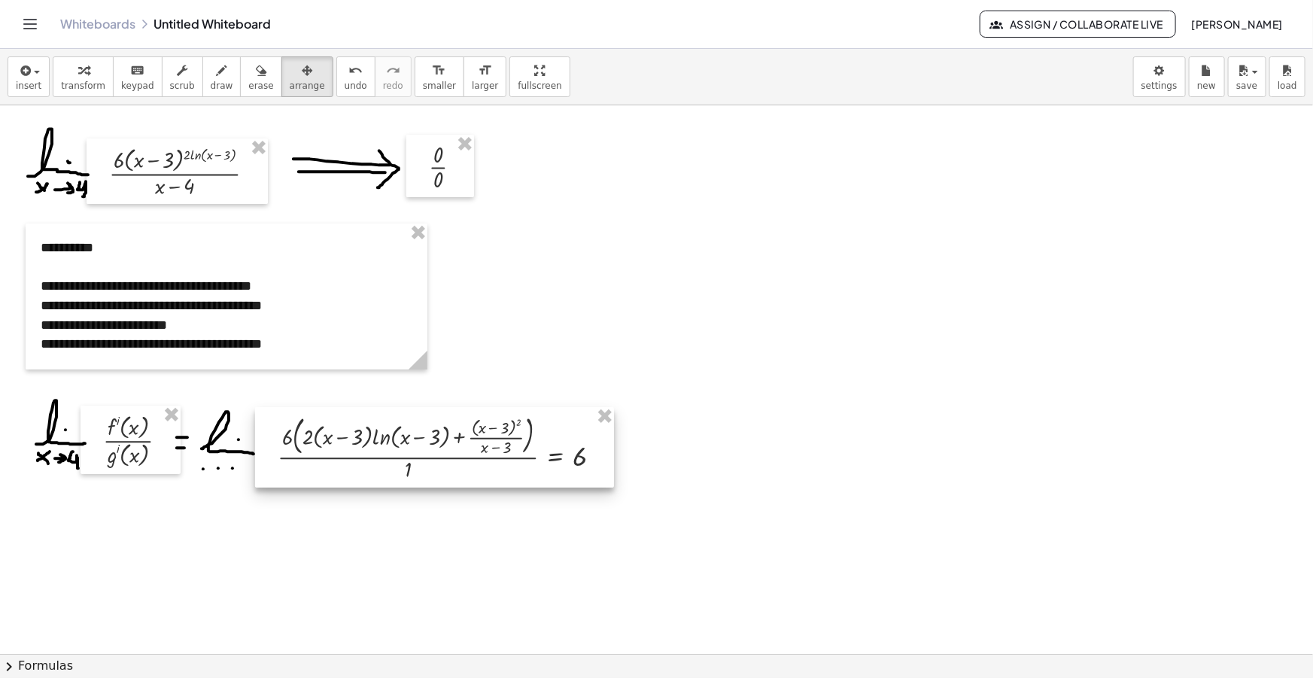
drag, startPoint x: 756, startPoint y: 214, endPoint x: 399, endPoint y: 459, distance: 433.1
click at [399, 459] on div at bounding box center [434, 447] width 359 height 81
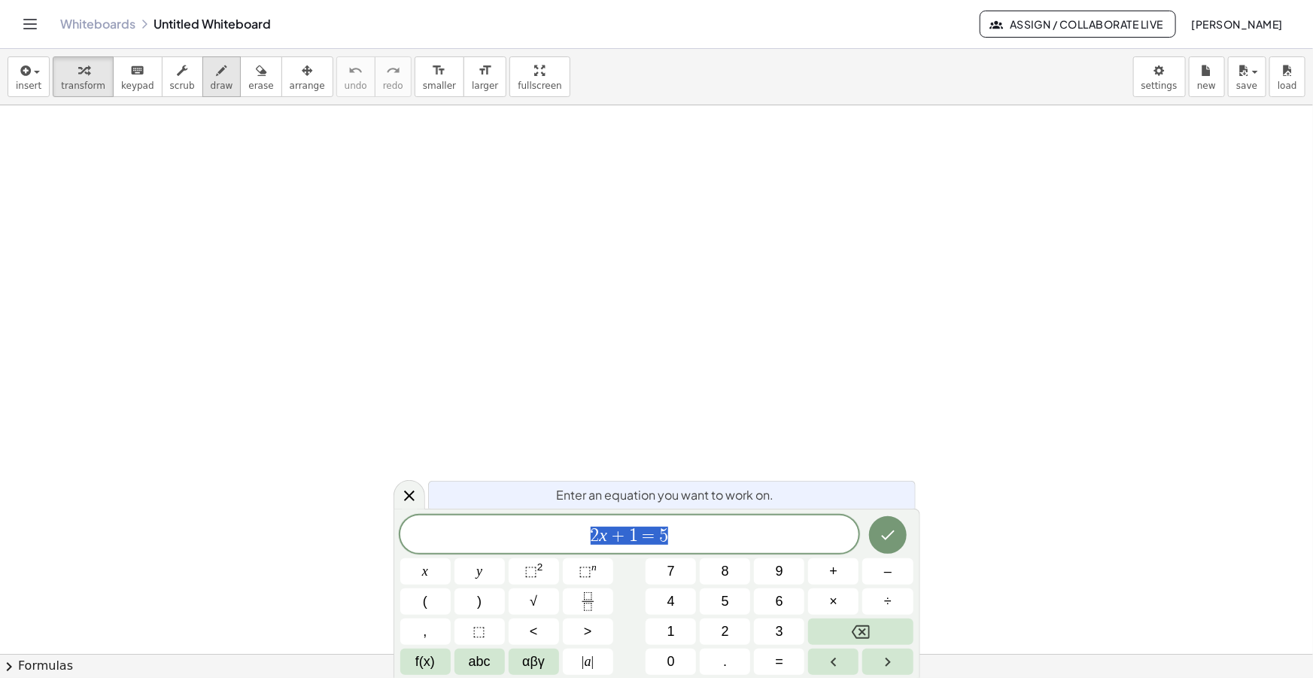
click at [217, 78] on icon "button" at bounding box center [222, 71] width 11 height 18
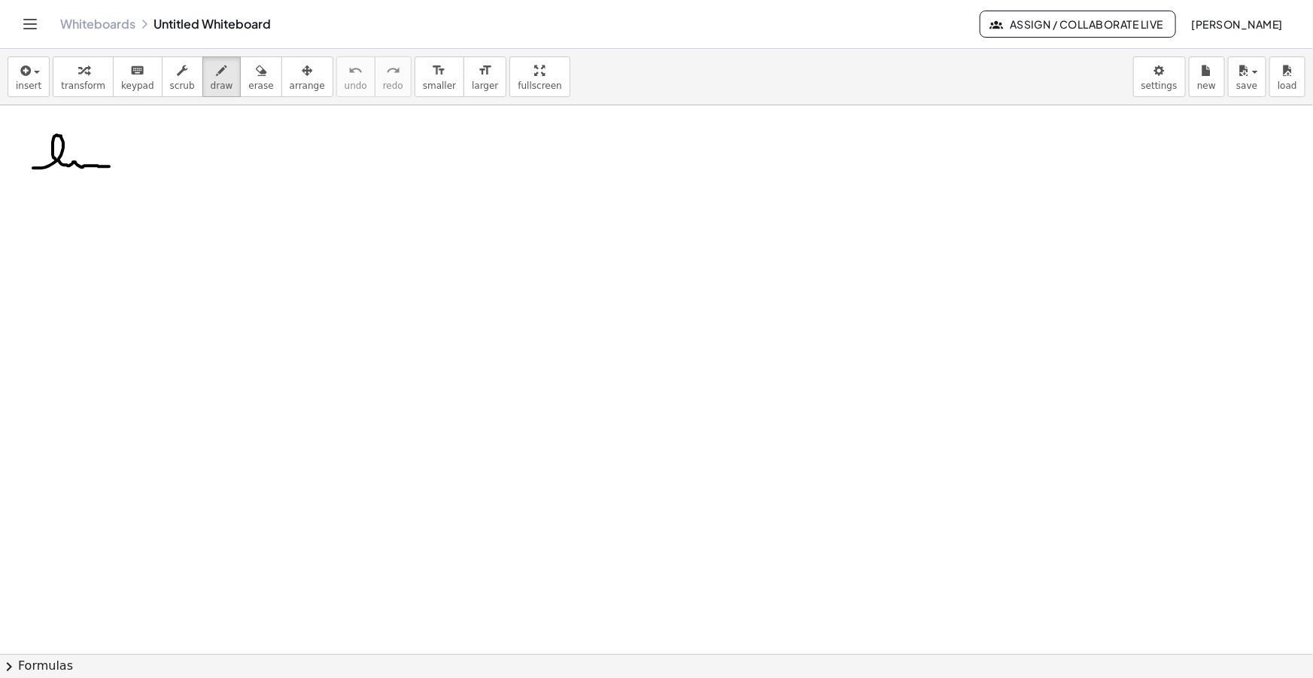
drag, startPoint x: 33, startPoint y: 168, endPoint x: 112, endPoint y: 166, distance: 79.0
drag, startPoint x: 37, startPoint y: 182, endPoint x: 49, endPoint y: 192, distance: 15.5
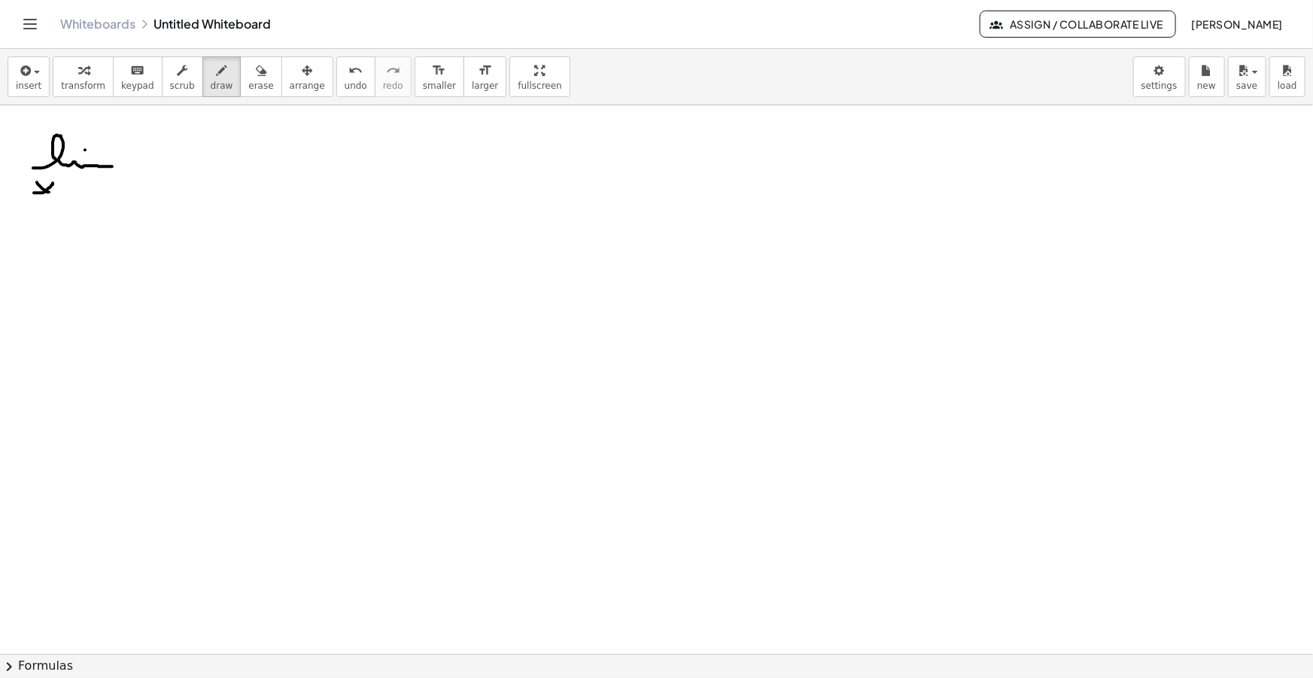
drag, startPoint x: 34, startPoint y: 193, endPoint x: 53, endPoint y: 183, distance: 21.2
drag, startPoint x: 57, startPoint y: 188, endPoint x: 68, endPoint y: 199, distance: 15.4
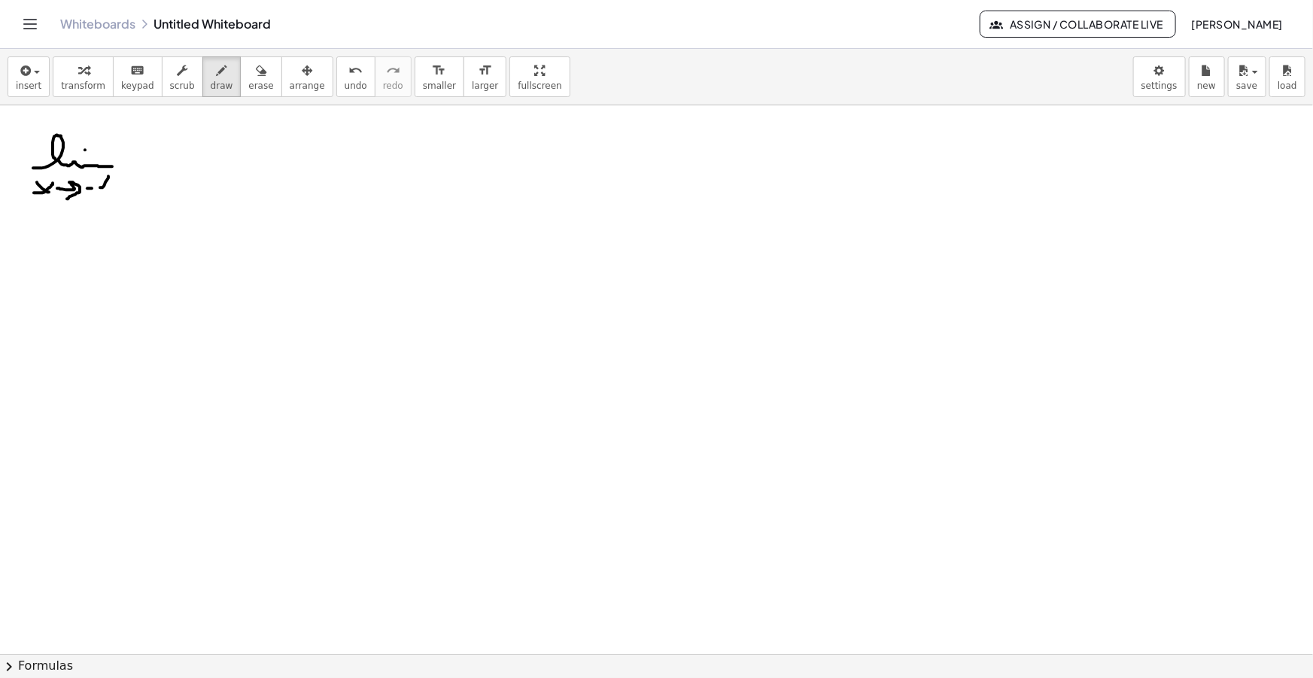
drag, startPoint x: 100, startPoint y: 187, endPoint x: 108, endPoint y: 202, distance: 16.8
drag, startPoint x: 35, startPoint y: 81, endPoint x: 54, endPoint y: 105, distance: 31.6
click at [34, 81] on span "insert" at bounding box center [29, 86] width 26 height 11
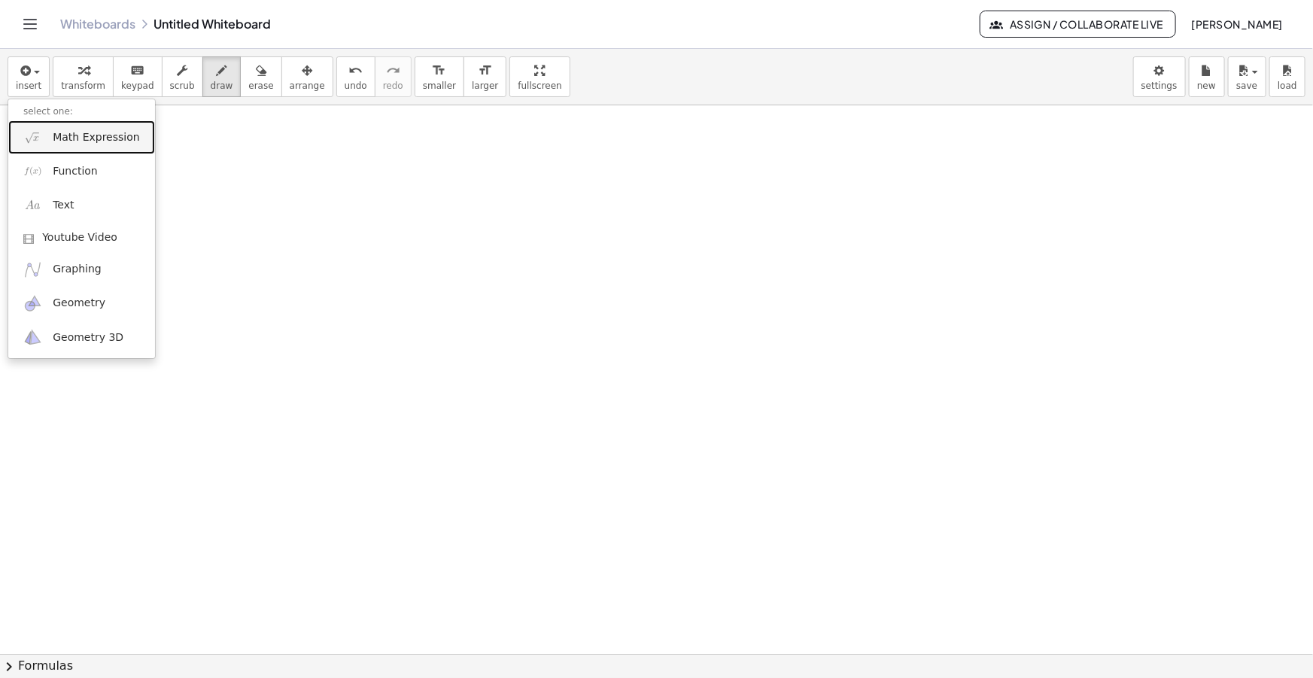
click at [64, 142] on span "Math Expression" at bounding box center [96, 137] width 87 height 15
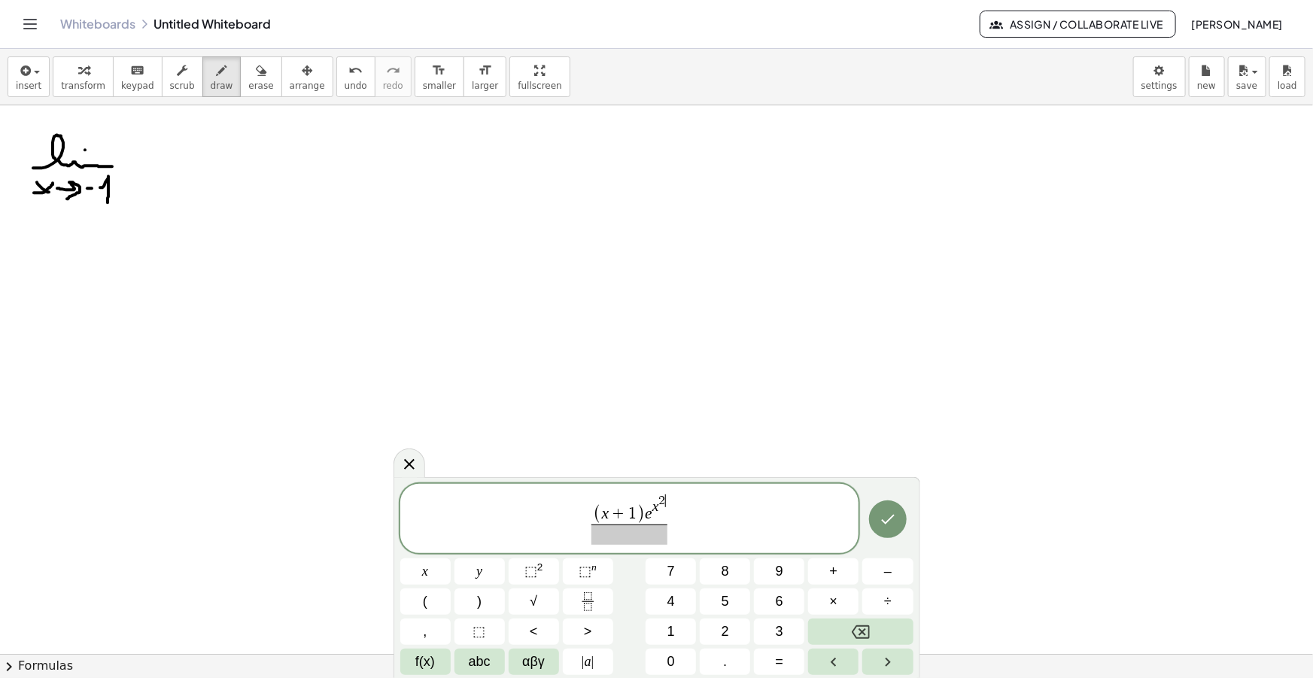
click at [647, 537] on span at bounding box center [628, 534] width 75 height 20
drag, startPoint x: 676, startPoint y: 519, endPoint x: 465, endPoint y: 504, distance: 212.0
click at [467, 504] on span "( x + 1 ) e x 2 x 2 − 1 ​" at bounding box center [629, 516] width 459 height 60
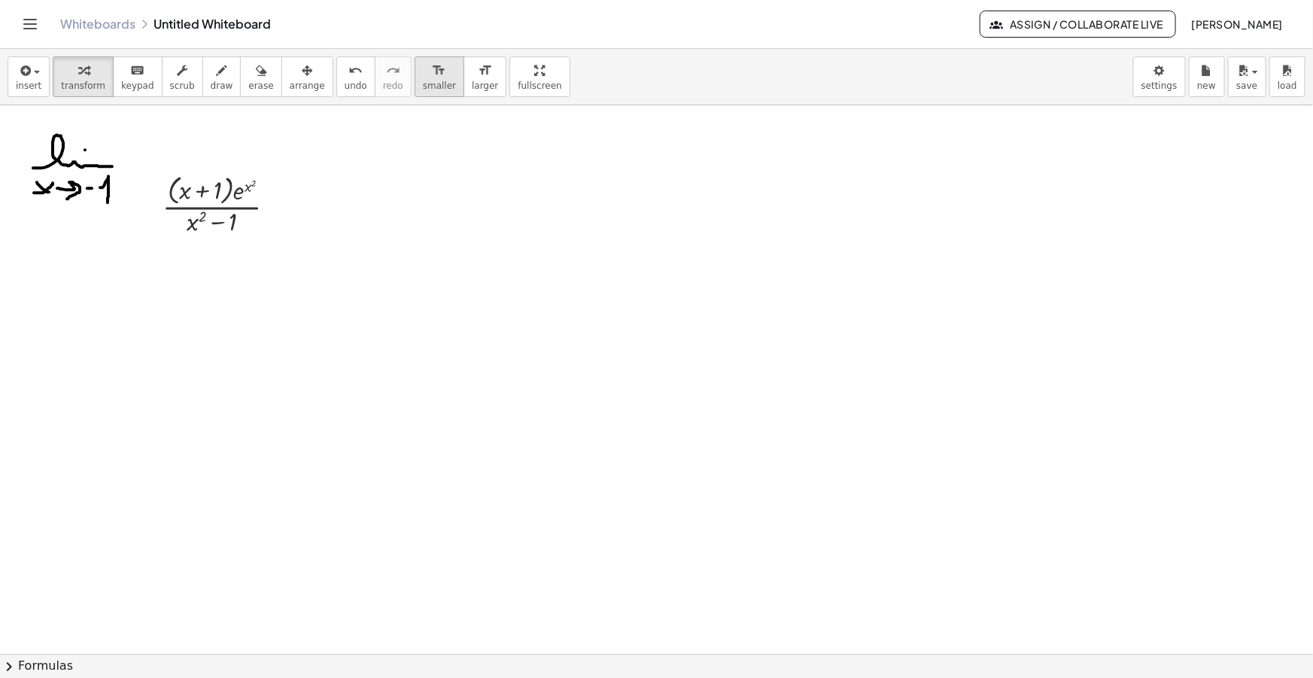
click at [423, 89] on span "smaller" at bounding box center [439, 86] width 33 height 11
click at [290, 78] on div "button" at bounding box center [307, 70] width 35 height 18
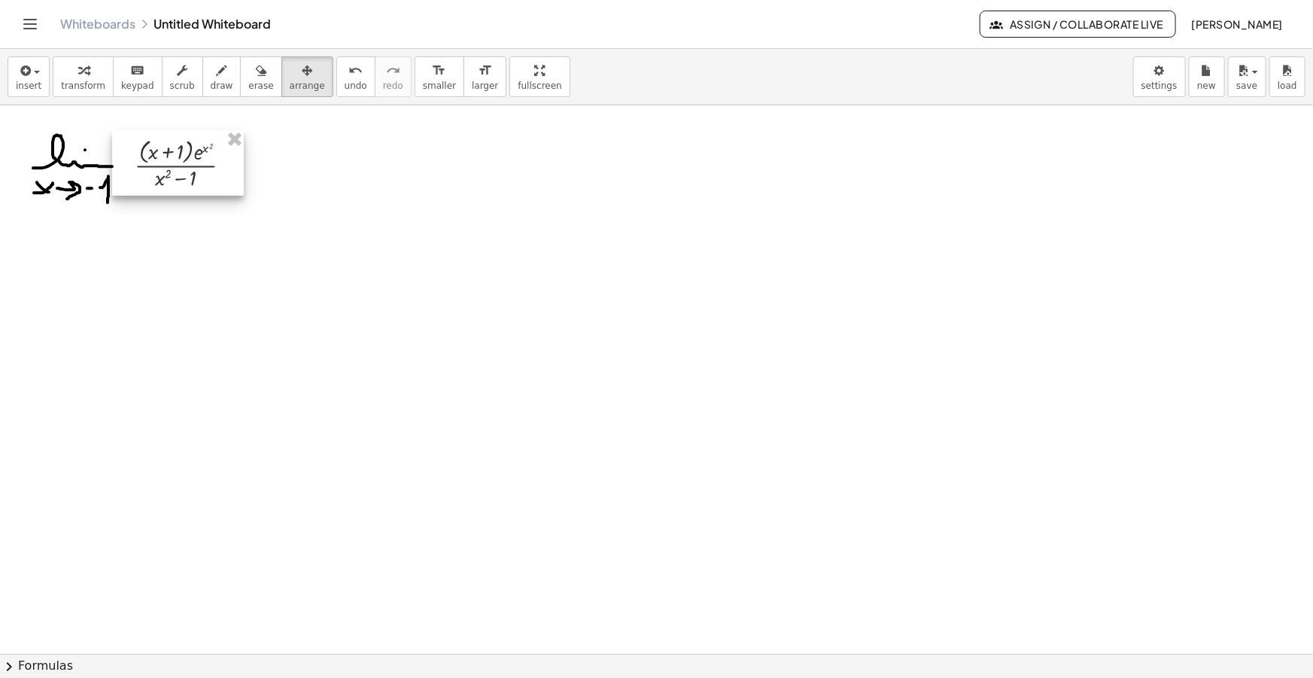
drag, startPoint x: 202, startPoint y: 187, endPoint x: 166, endPoint y: 146, distance: 54.4
click at [166, 146] on div at bounding box center [178, 162] width 132 height 65
click at [217, 62] on icon "button" at bounding box center [222, 71] width 11 height 18
drag, startPoint x: 302, startPoint y: 162, endPoint x: 392, endPoint y: 167, distance: 89.7
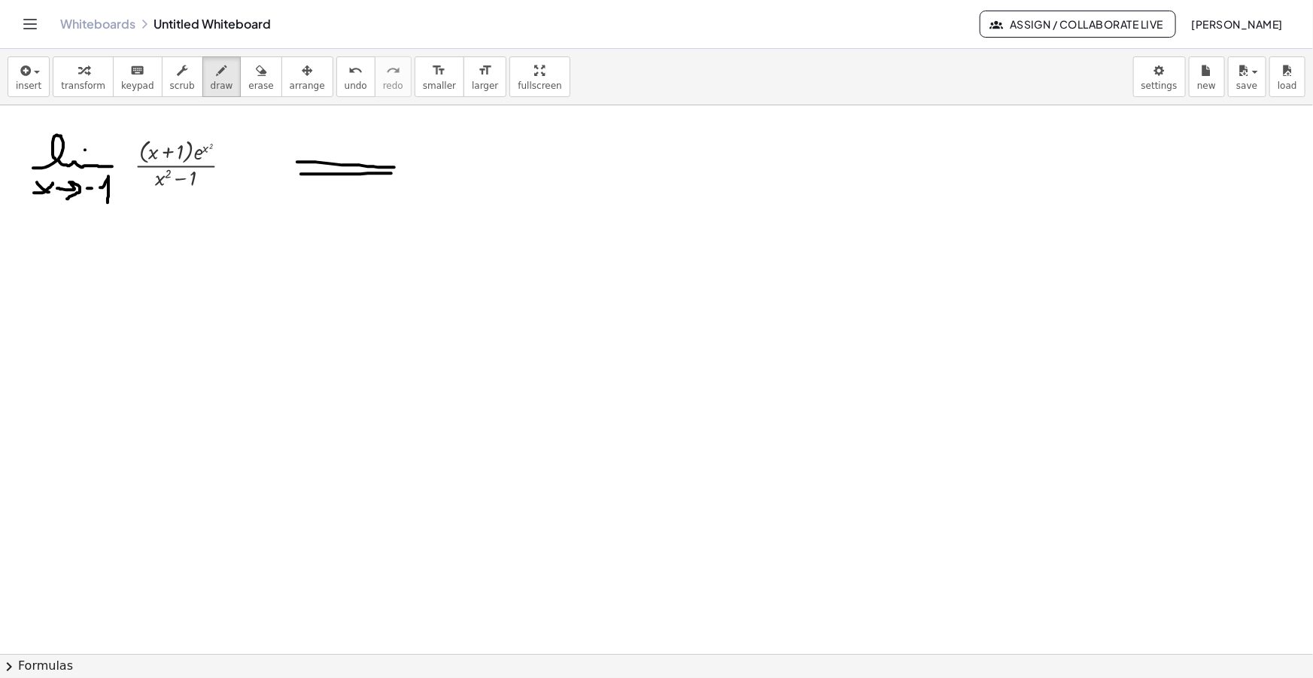
drag, startPoint x: 301, startPoint y: 174, endPoint x: 396, endPoint y: 174, distance: 94.8
drag, startPoint x: 380, startPoint y: 157, endPoint x: 382, endPoint y: 187, distance: 30.9
click at [20, 84] on span "insert" at bounding box center [29, 86] width 26 height 11
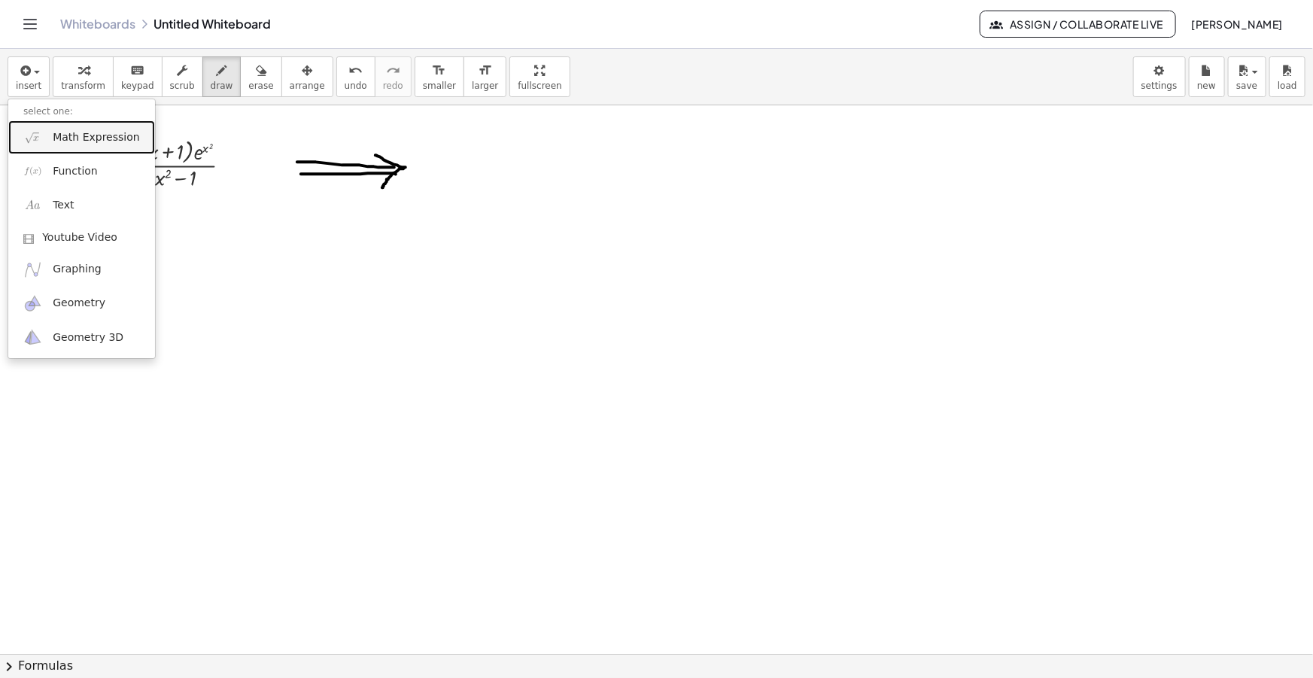
click at [59, 135] on span "Math Expression" at bounding box center [96, 137] width 87 height 15
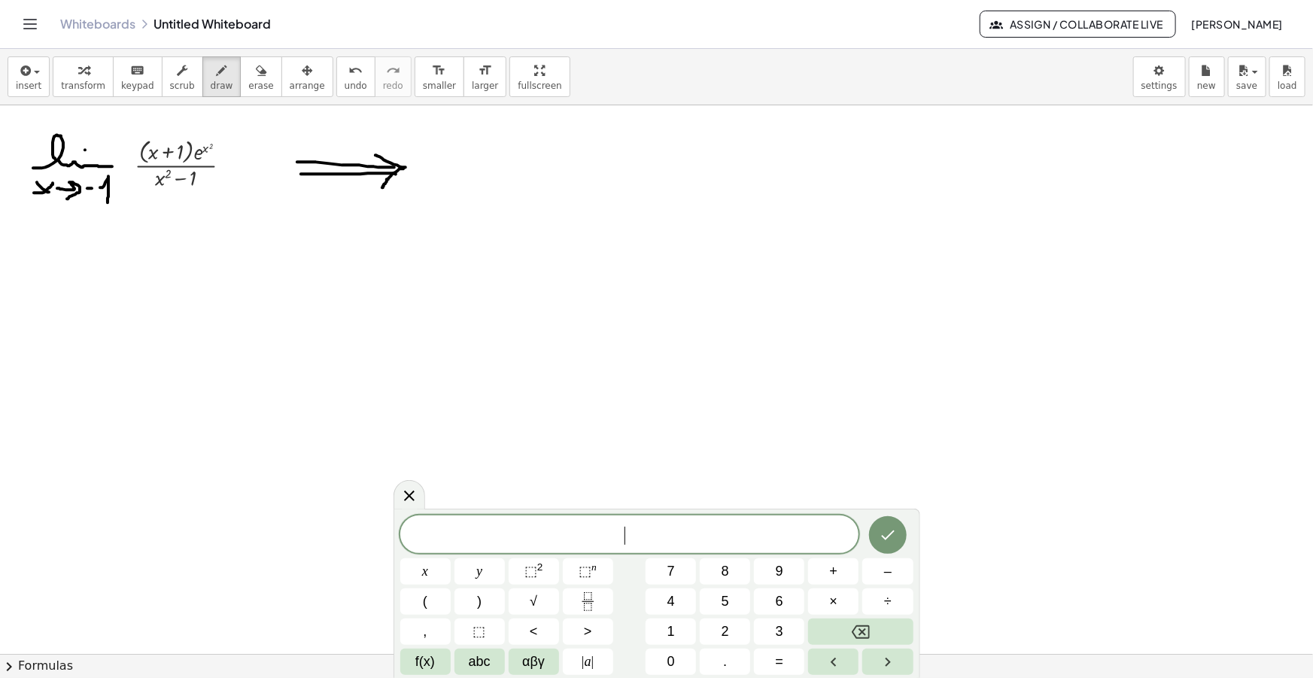
click at [640, 527] on span "​" at bounding box center [629, 535] width 459 height 21
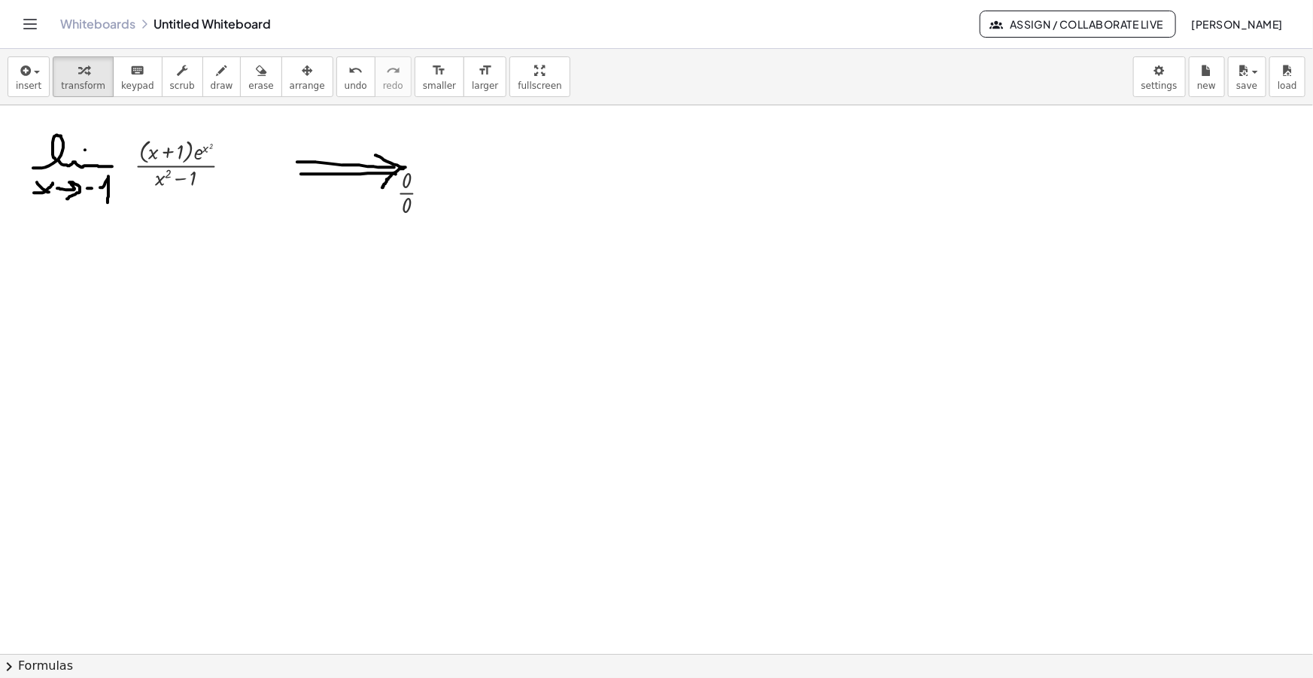
drag, startPoint x: 276, startPoint y: 72, endPoint x: 356, endPoint y: 140, distance: 104.6
click at [302, 72] on icon "button" at bounding box center [307, 71] width 11 height 18
drag, startPoint x: 394, startPoint y: 193, endPoint x: 424, endPoint y: 167, distance: 40.1
click at [425, 166] on div at bounding box center [445, 165] width 68 height 62
click at [17, 77] on icon "button" at bounding box center [24, 71] width 14 height 18
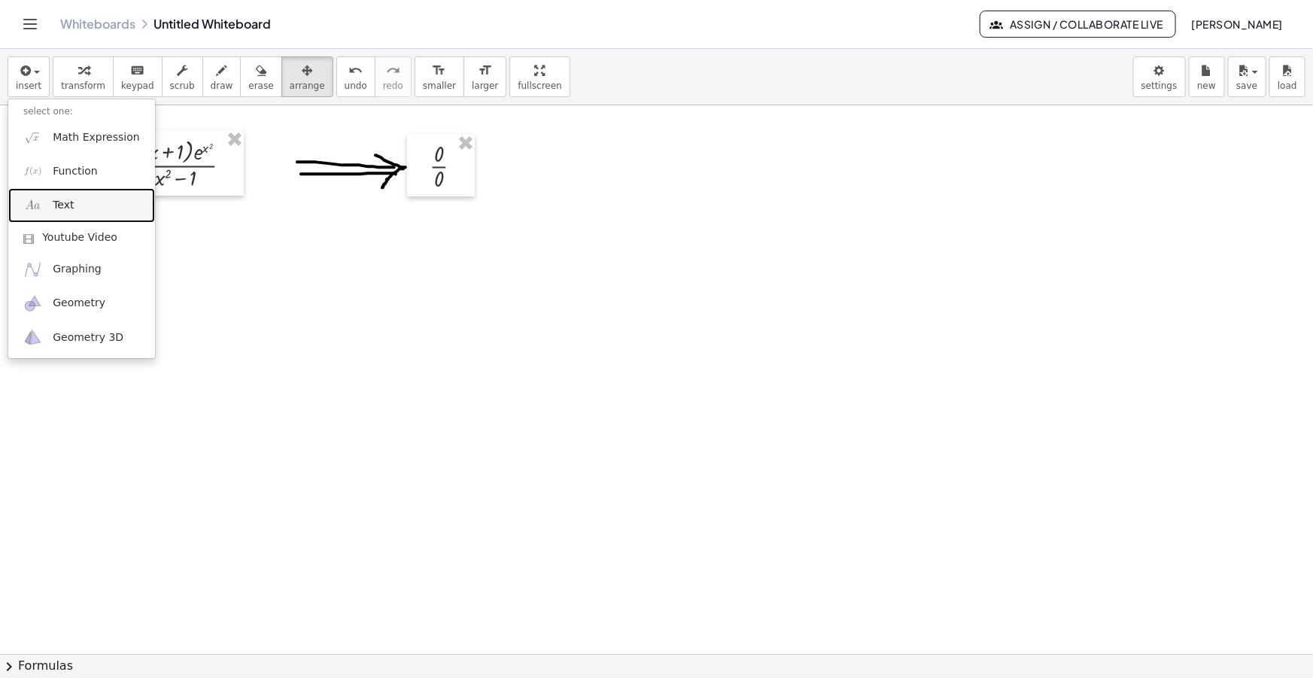
click at [119, 199] on link "Text" at bounding box center [81, 205] width 147 height 34
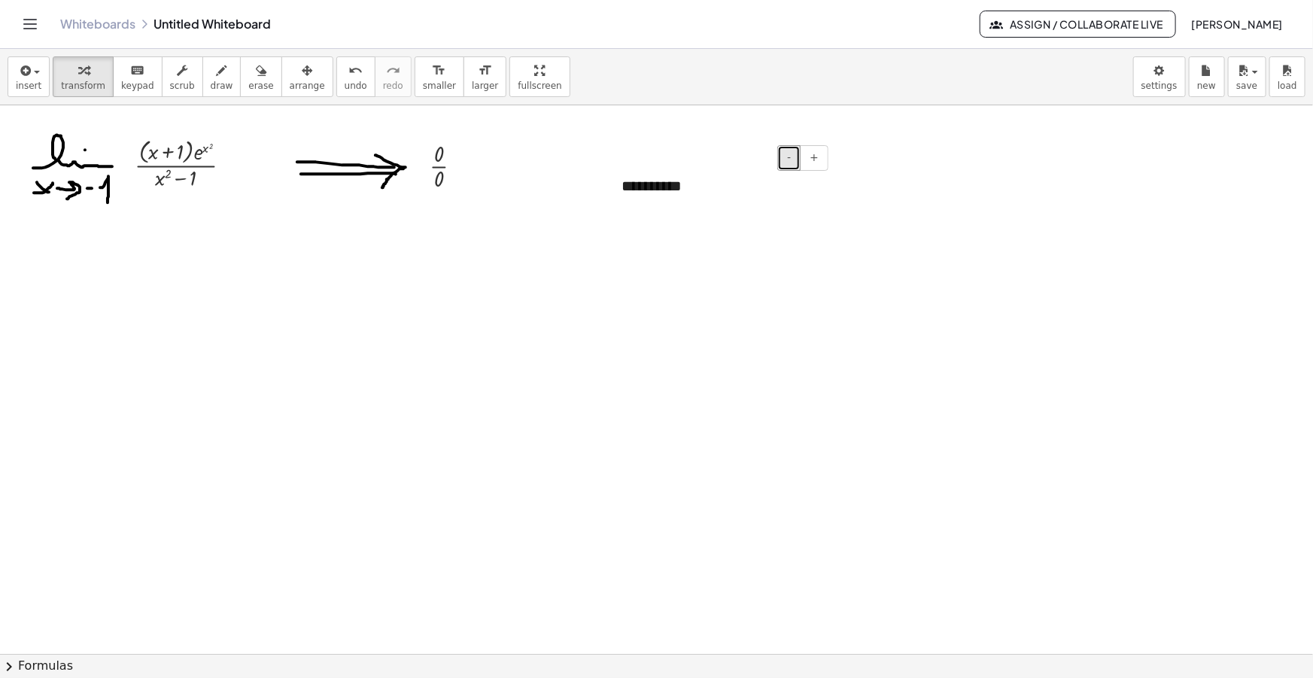
click at [786, 155] on button "-" at bounding box center [788, 158] width 23 height 26
click at [691, 206] on div at bounding box center [720, 205] width 196 height 20
click at [681, 211] on div at bounding box center [720, 205] width 196 height 20
click at [689, 223] on div at bounding box center [720, 224] width 196 height 20
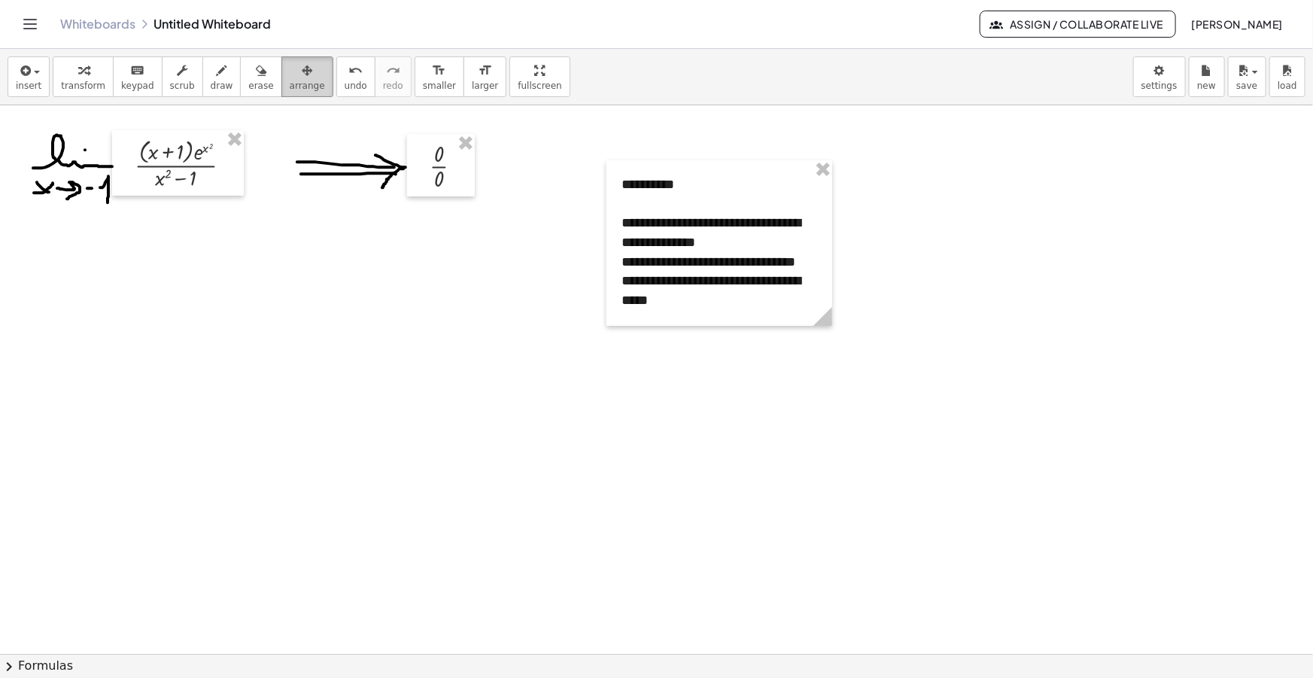
click at [302, 66] on icon "button" at bounding box center [307, 71] width 11 height 18
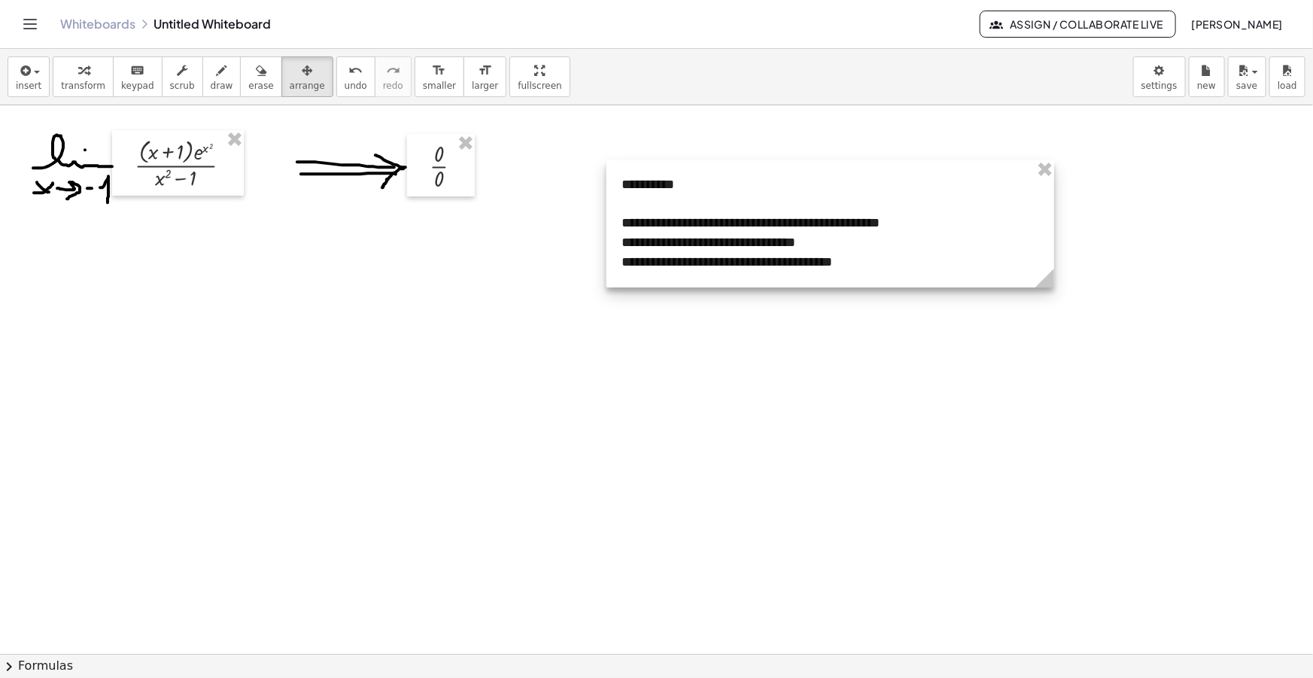
drag, startPoint x: 832, startPoint y: 318, endPoint x: 1053, endPoint y: 326, distance: 221.4
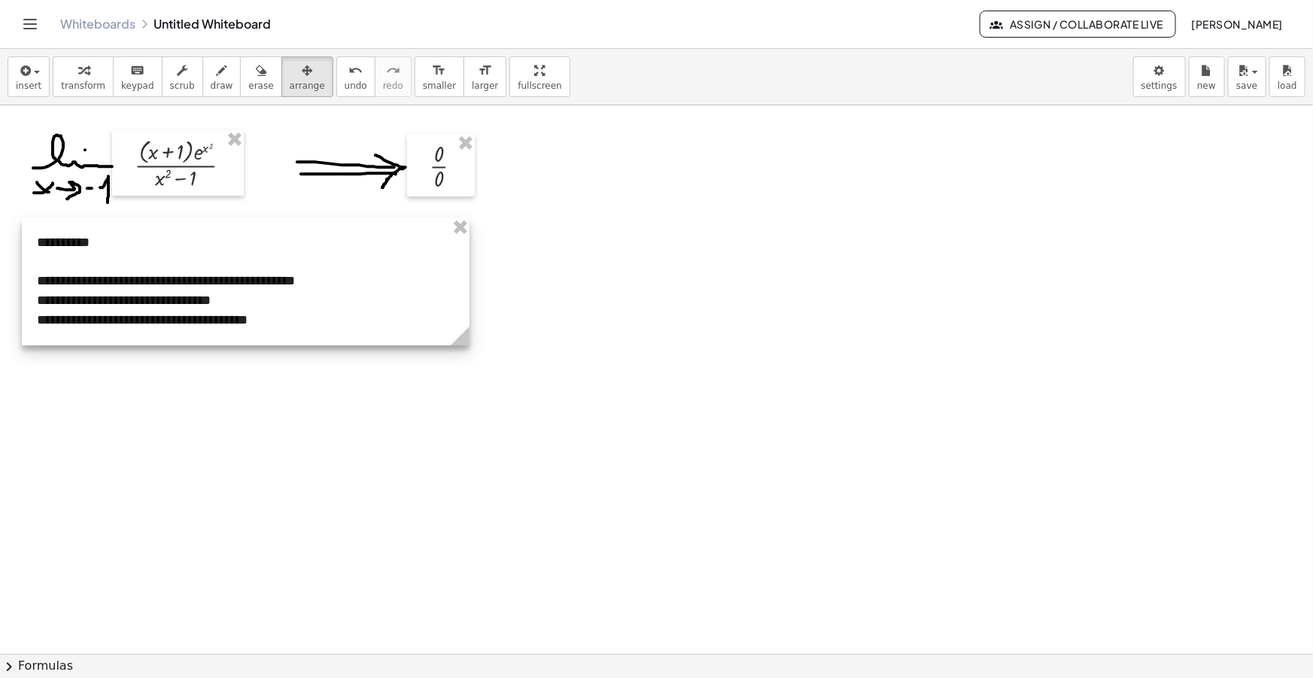
drag, startPoint x: 880, startPoint y: 269, endPoint x: 322, endPoint y: 321, distance: 560.8
click at [322, 321] on div at bounding box center [246, 281] width 448 height 127
drag, startPoint x: 467, startPoint y: 335, endPoint x: 391, endPoint y: 330, distance: 75.4
click at [391, 330] on icon at bounding box center [386, 336] width 19 height 19
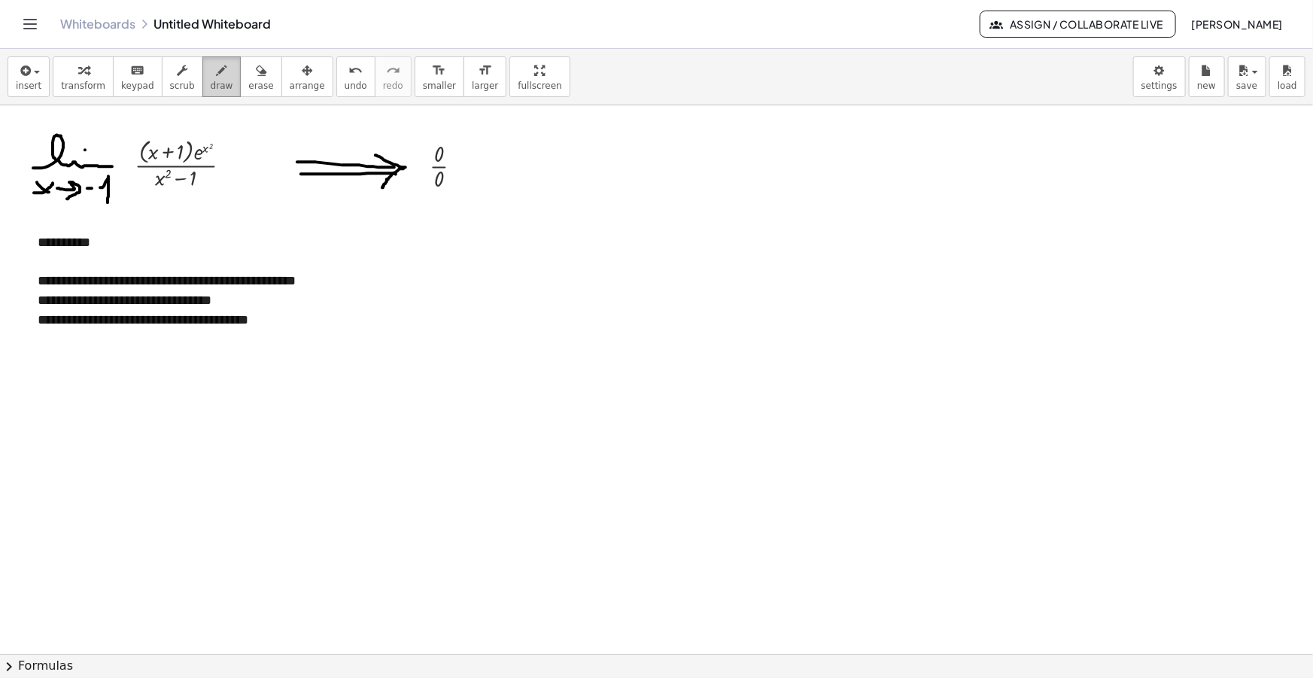
click at [211, 78] on div "button" at bounding box center [222, 70] width 23 height 18
drag, startPoint x: 321, startPoint y: 281, endPoint x: 331, endPoint y: 269, distance: 16.1
drag, startPoint x: 239, startPoint y: 298, endPoint x: 254, endPoint y: 287, distance: 18.8
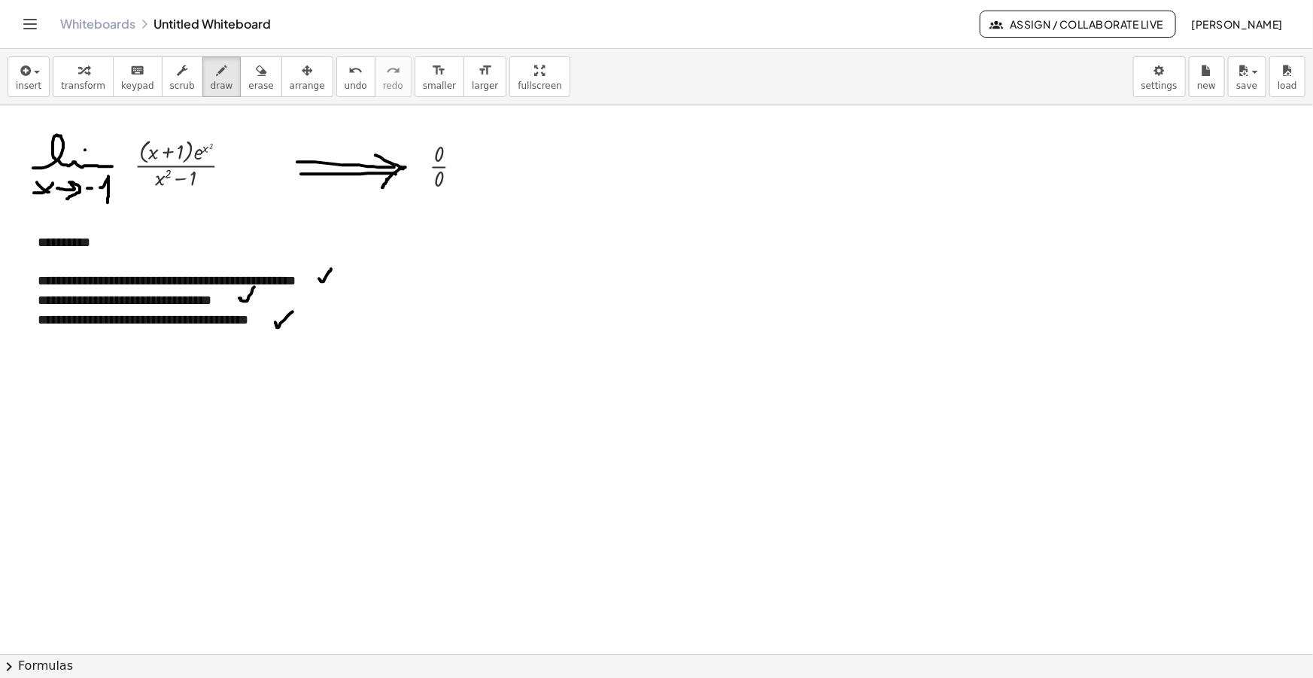
drag, startPoint x: 275, startPoint y: 322, endPoint x: 293, endPoint y: 311, distance: 21.3
drag, startPoint x: 240, startPoint y: 305, endPoint x: 248, endPoint y: 297, distance: 11.7
drag, startPoint x: 274, startPoint y: 320, endPoint x: 286, endPoint y: 309, distance: 16.5
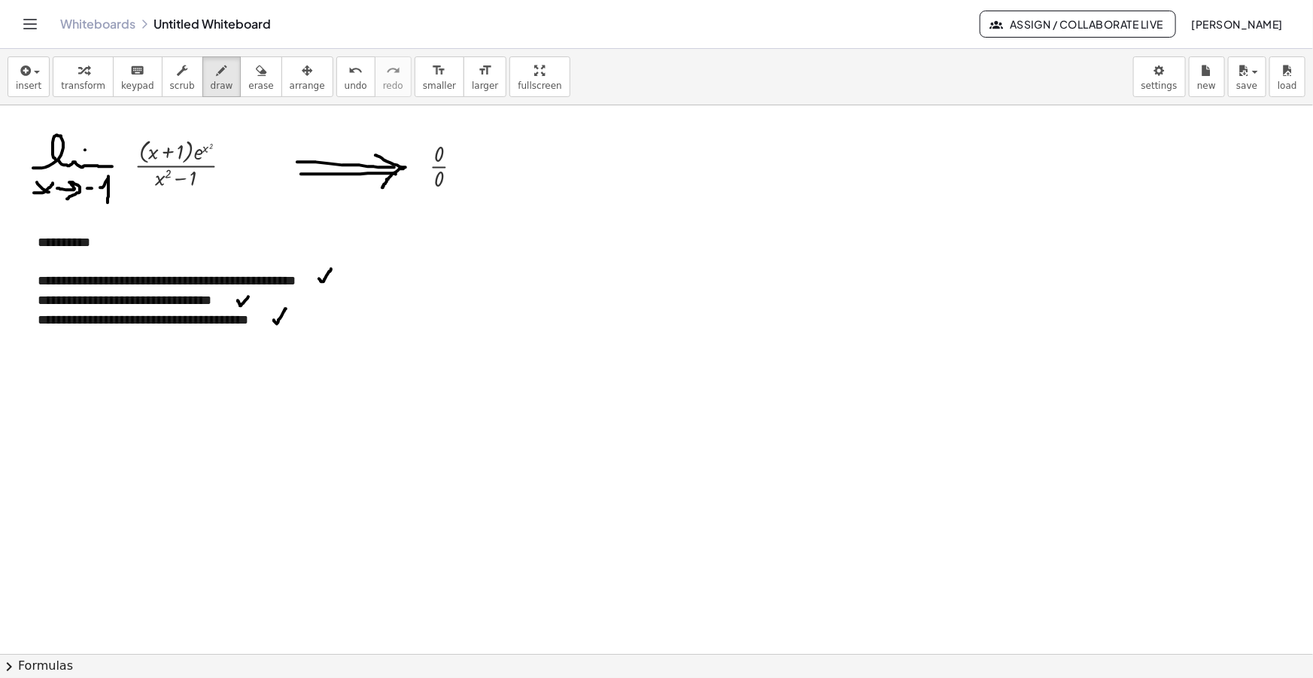
drag, startPoint x: 41, startPoint y: 401, endPoint x: 118, endPoint y: 398, distance: 77.6
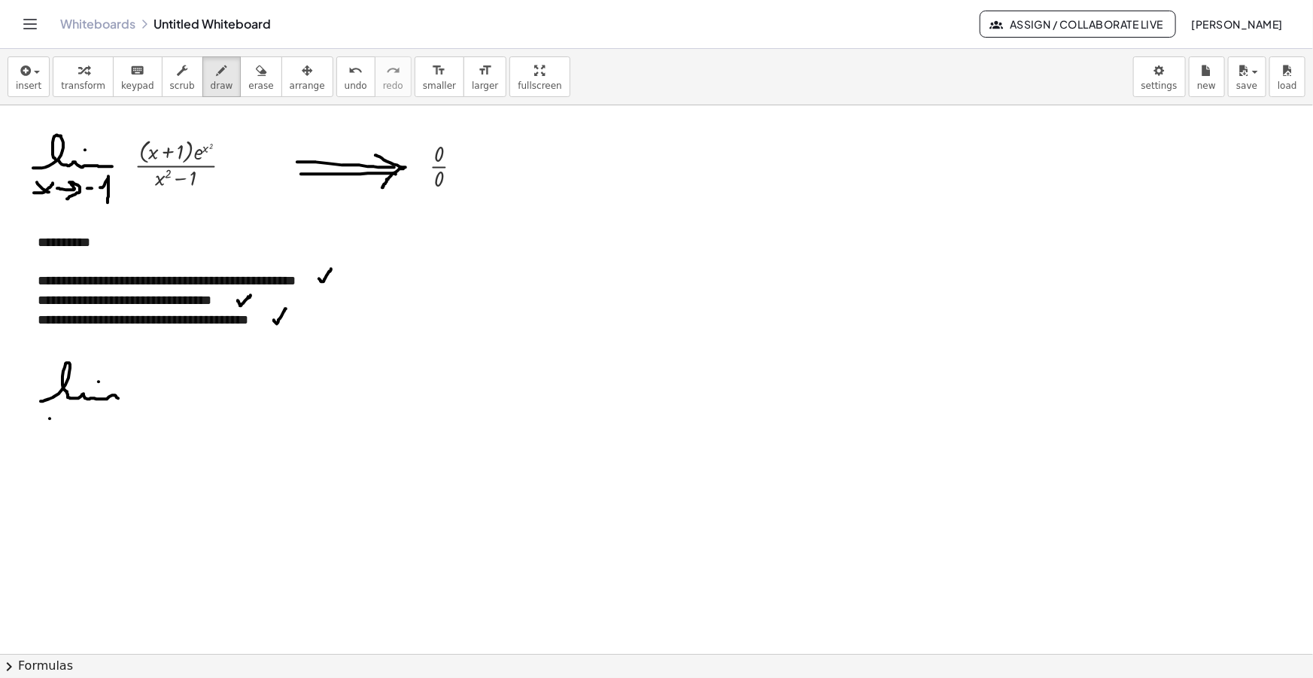
drag, startPoint x: 50, startPoint y: 418, endPoint x: 61, endPoint y: 427, distance: 14.5
drag, startPoint x: 53, startPoint y: 429, endPoint x: 60, endPoint y: 420, distance: 11.8
drag, startPoint x: 71, startPoint y: 424, endPoint x: 83, endPoint y: 432, distance: 14.2
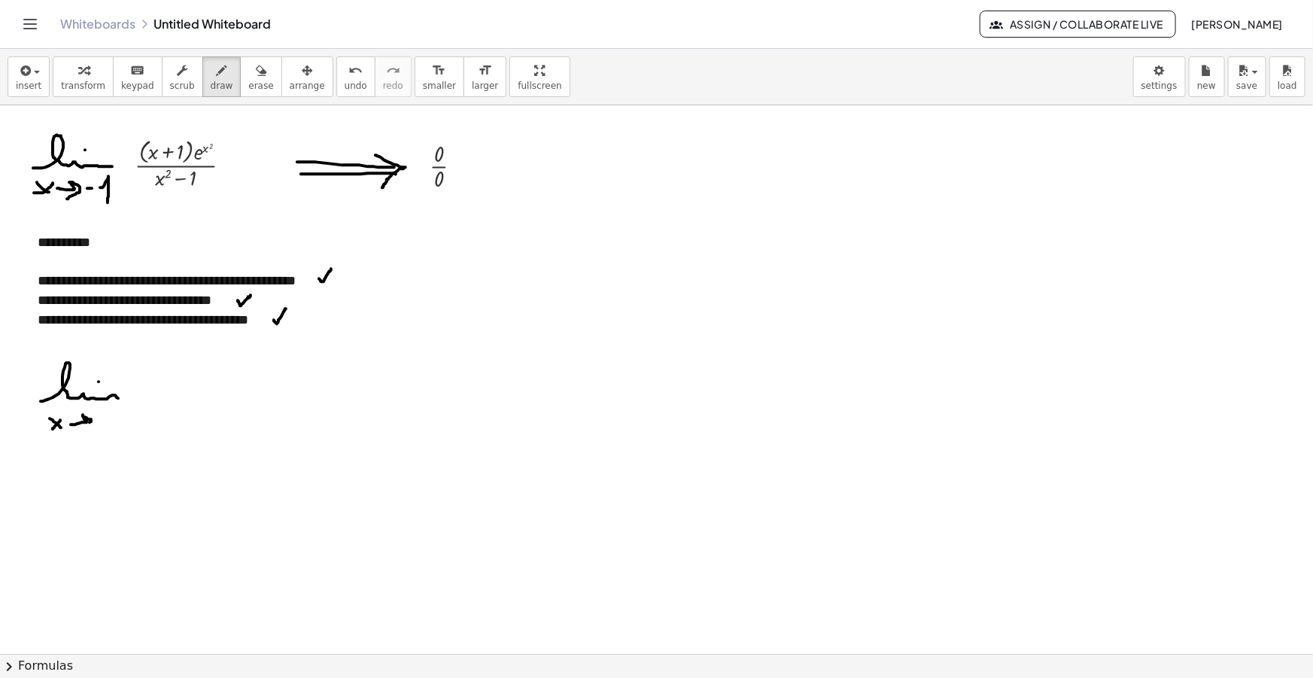
drag, startPoint x: 111, startPoint y: 423, endPoint x: 117, endPoint y: 431, distance: 10.7
click at [20, 59] on button "insert" at bounding box center [29, 76] width 42 height 41
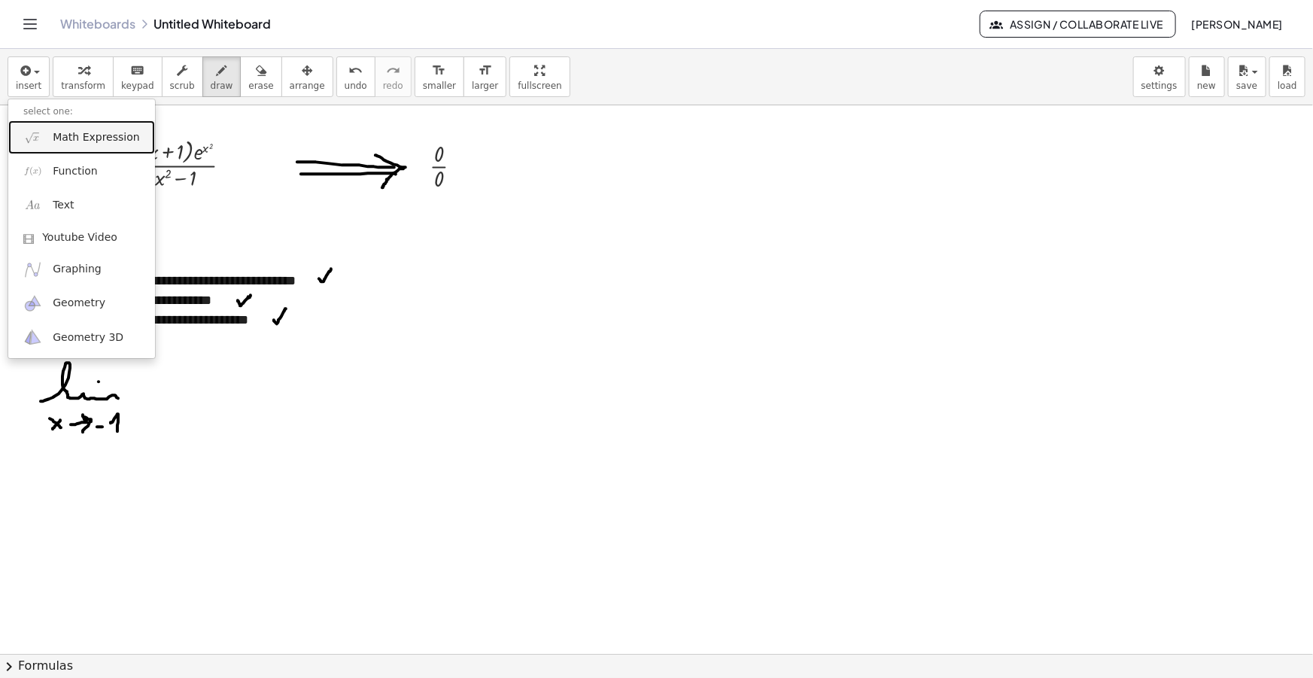
click at [85, 137] on span "Math Expression" at bounding box center [96, 137] width 87 height 15
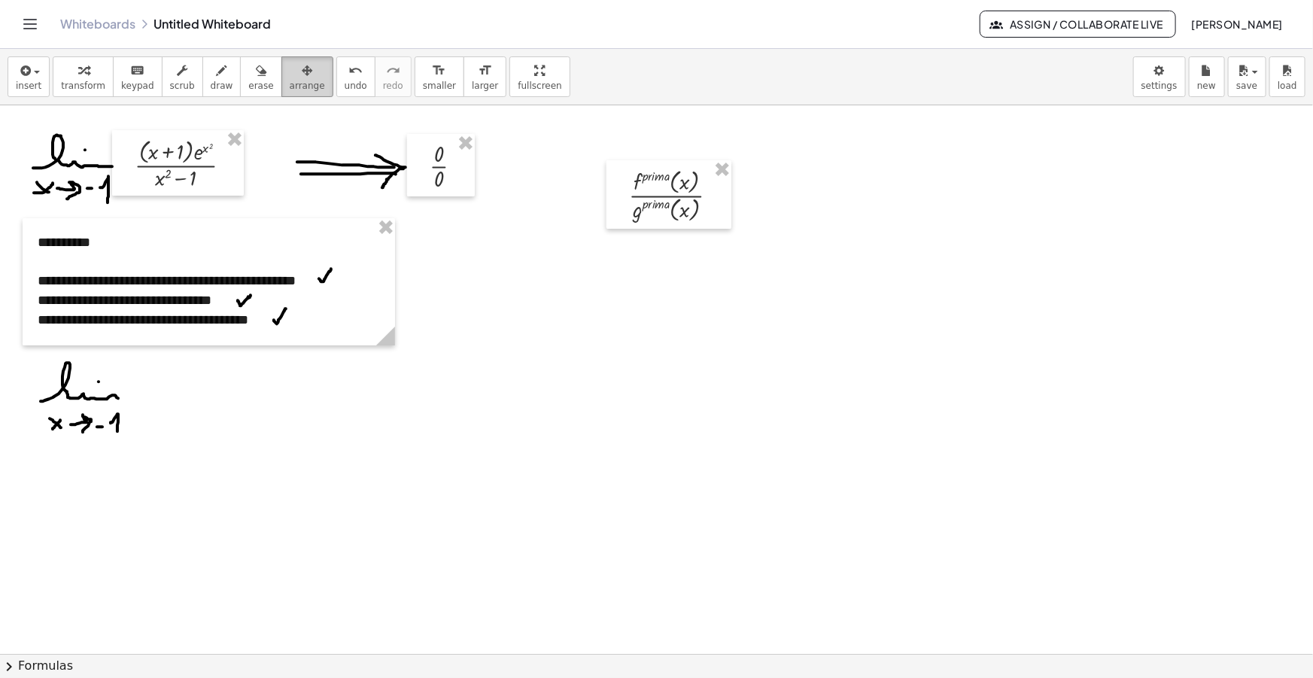
click at [290, 86] on span "arrange" at bounding box center [307, 86] width 35 height 11
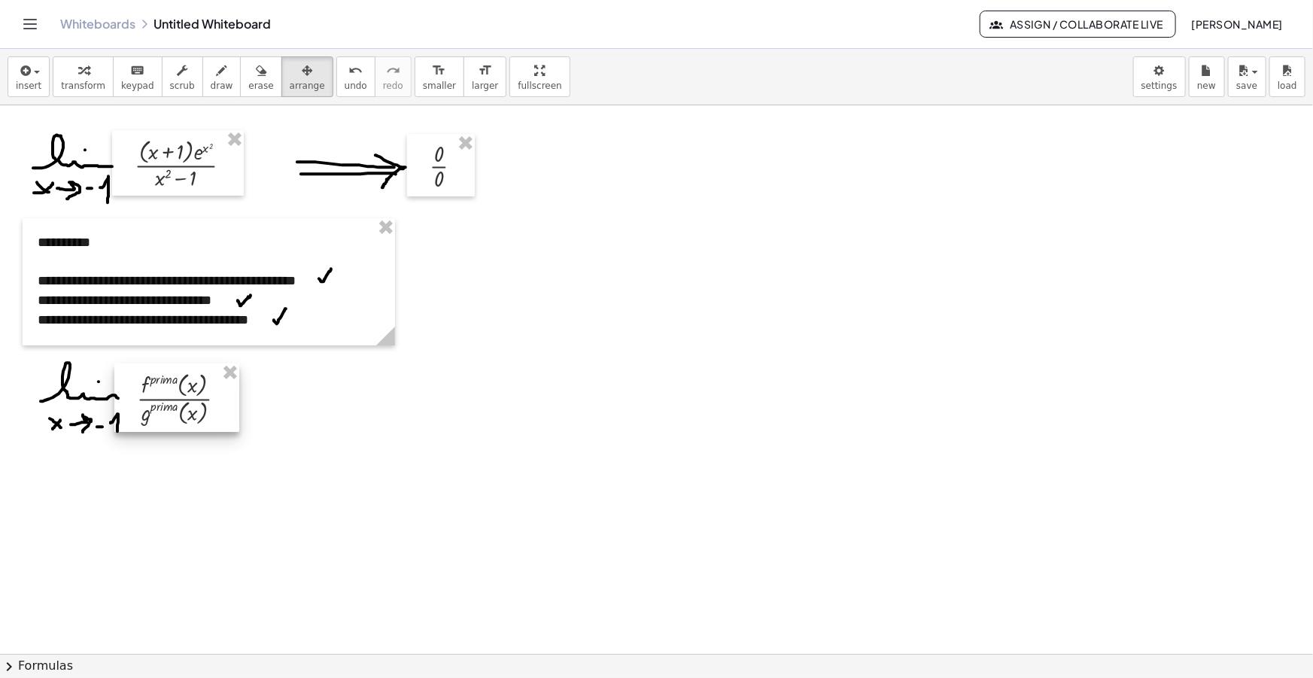
drag, startPoint x: 674, startPoint y: 197, endPoint x: 184, endPoint y: 396, distance: 529.3
click at [184, 396] on div at bounding box center [176, 397] width 125 height 68
click at [217, 75] on icon "button" at bounding box center [222, 71] width 11 height 18
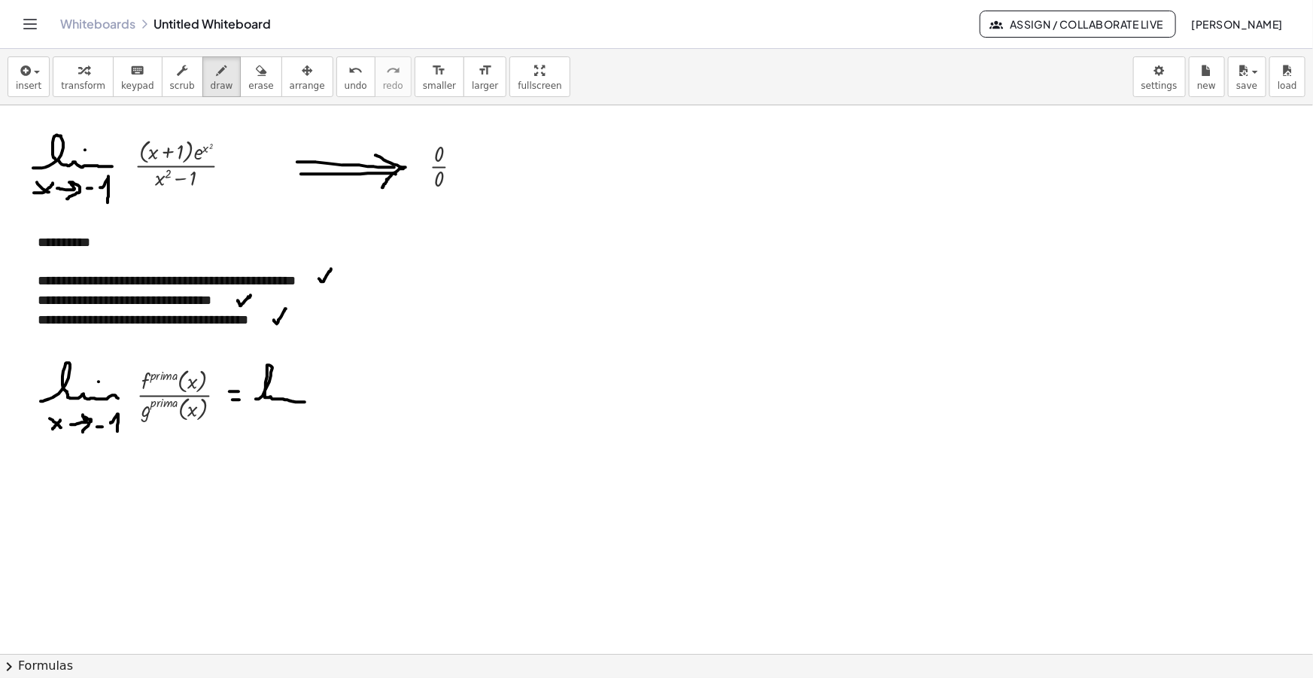
drag, startPoint x: 269, startPoint y: 381, endPoint x: 296, endPoint y: 386, distance: 26.7
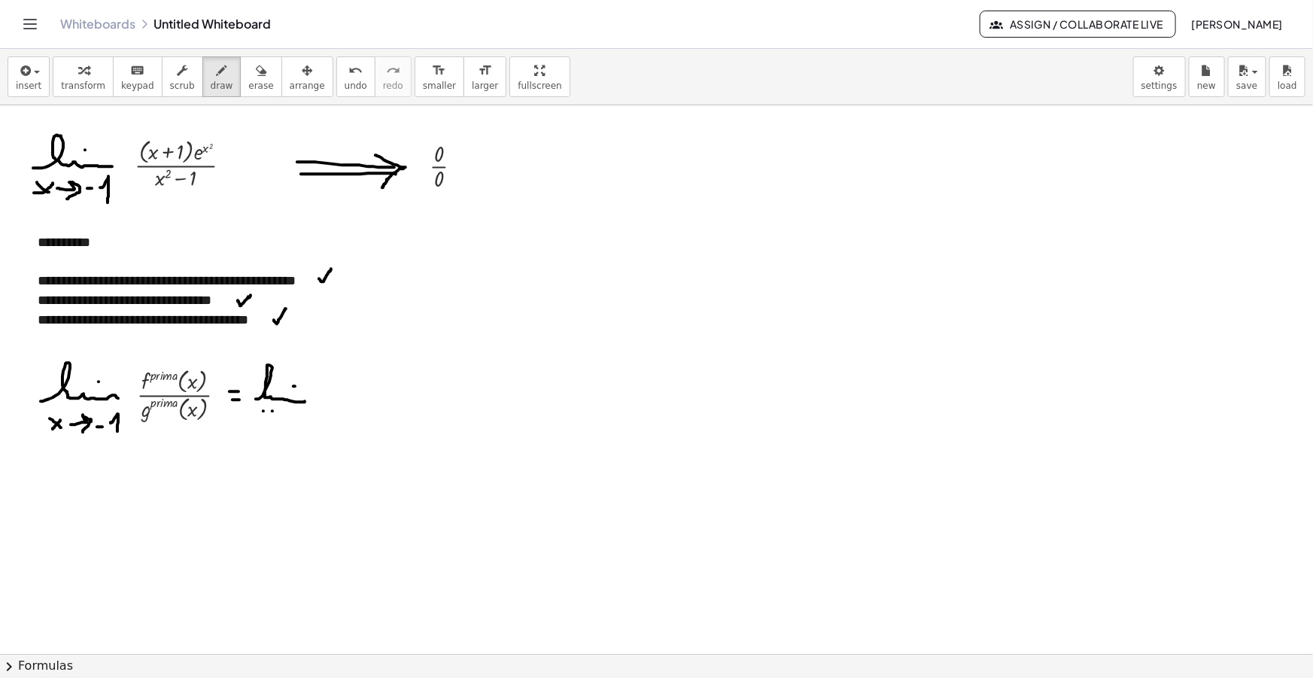
click at [22, 57] on button "insert" at bounding box center [29, 76] width 42 height 41
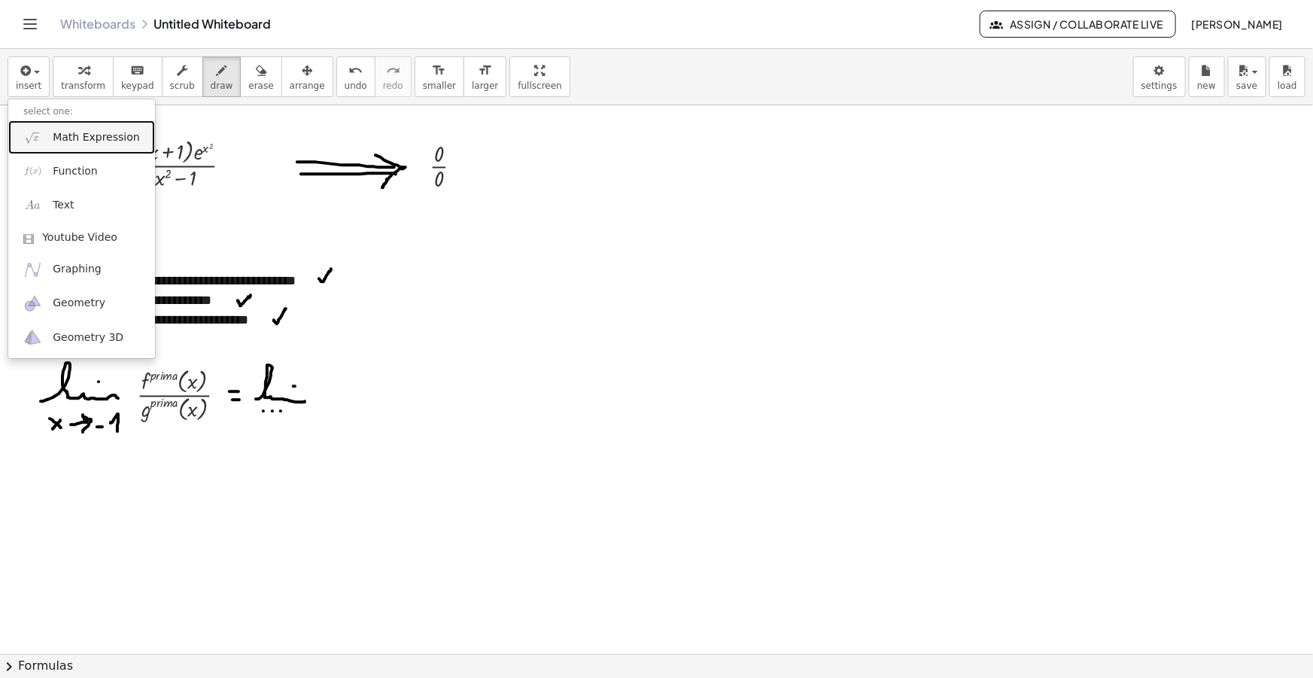
click at [59, 135] on span "Math Expression" at bounding box center [96, 137] width 87 height 15
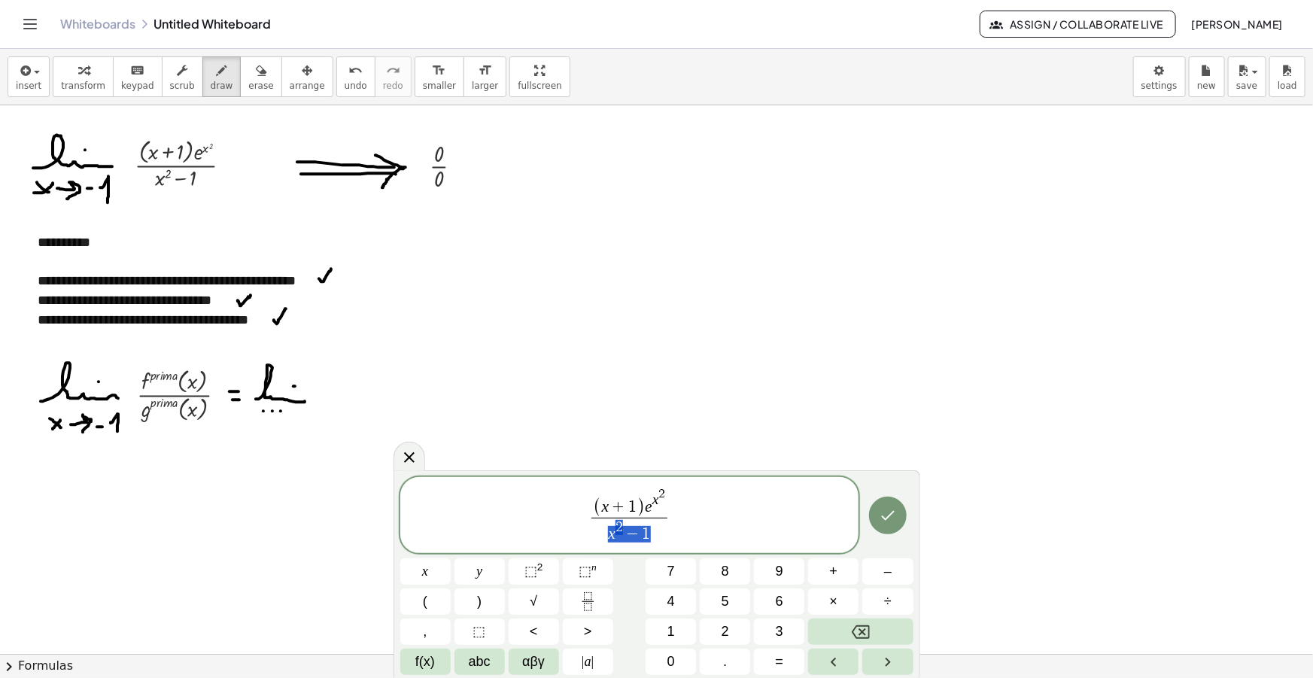
drag, startPoint x: 648, startPoint y: 534, endPoint x: 596, endPoint y: 533, distance: 51.9
click at [662, 509] on span "x 2" at bounding box center [659, 504] width 14 height 20
click at [660, 507] on span "​ 2" at bounding box center [662, 501] width 7 height 14
click at [669, 509] on span "( x + 1 ) e x ​ 2 2 x ​" at bounding box center [629, 519] width 82 height 50
click at [664, 510] on span "x 2 ​" at bounding box center [659, 504] width 14 height 20
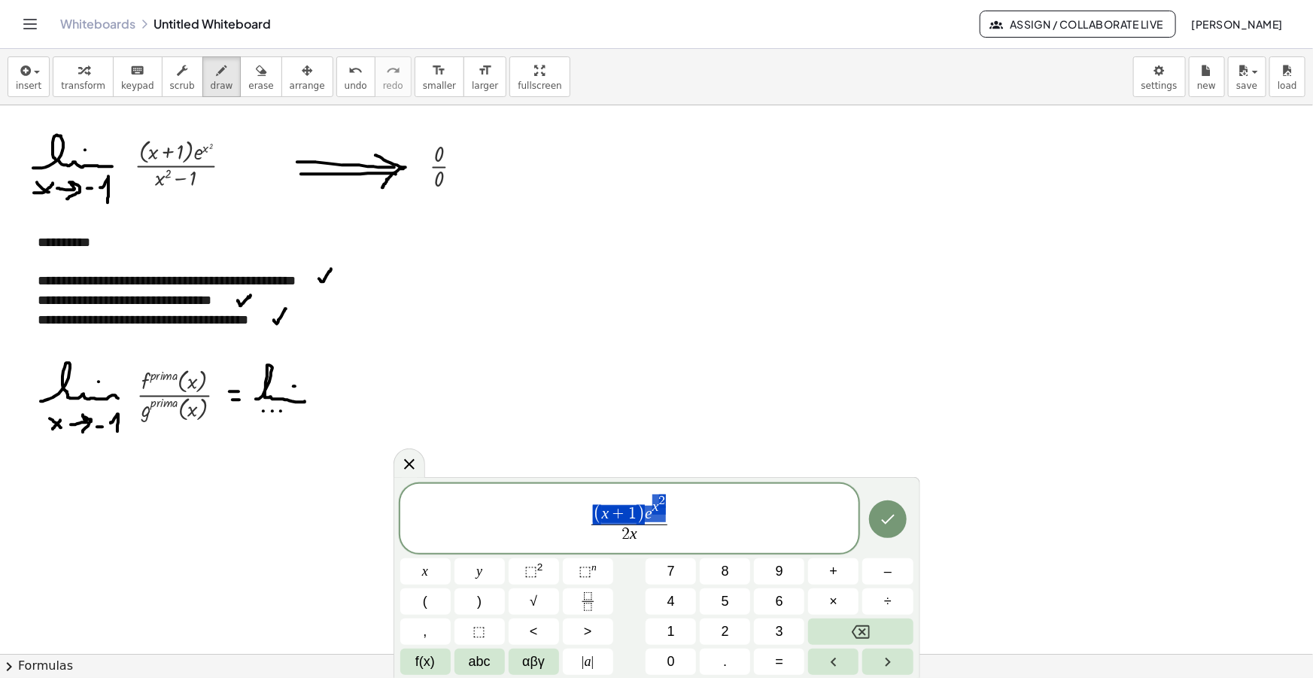
drag, startPoint x: 667, startPoint y: 509, endPoint x: 613, endPoint y: 512, distance: 54.3
click at [613, 512] on span "( x + 1 ) e x 2" at bounding box center [628, 509] width 75 height 30
click at [591, 514] on span "​ ( x + 1 ) e x 2 2 x ​" at bounding box center [629, 519] width 82 height 50
click at [670, 505] on span ")" at bounding box center [670, 508] width 10 height 36
click at [628, 519] on span "( x + 1 ) e x 2 ( x + 1 ) e x 2 ​" at bounding box center [629, 508] width 144 height 30
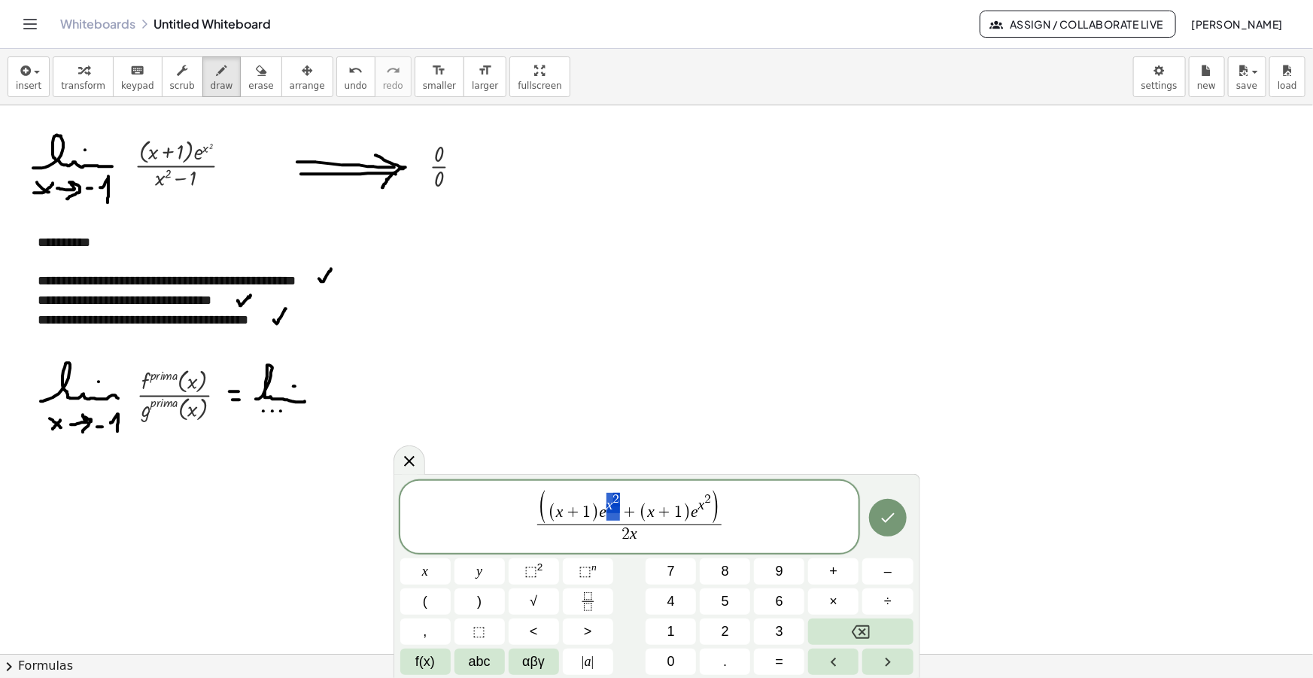
drag, startPoint x: 603, startPoint y: 512, endPoint x: 614, endPoint y: 506, distance: 12.1
click at [614, 506] on span "( x + 1 ) e x 2 + ( x + 1 ) e x 2" at bounding box center [630, 508] width 164 height 30
click at [575, 519] on span "+" at bounding box center [573, 513] width 20 height 17
drag, startPoint x: 598, startPoint y: 512, endPoint x: 564, endPoint y: 512, distance: 33.9
click at [646, 509] on span "+" at bounding box center [639, 513] width 20 height 17
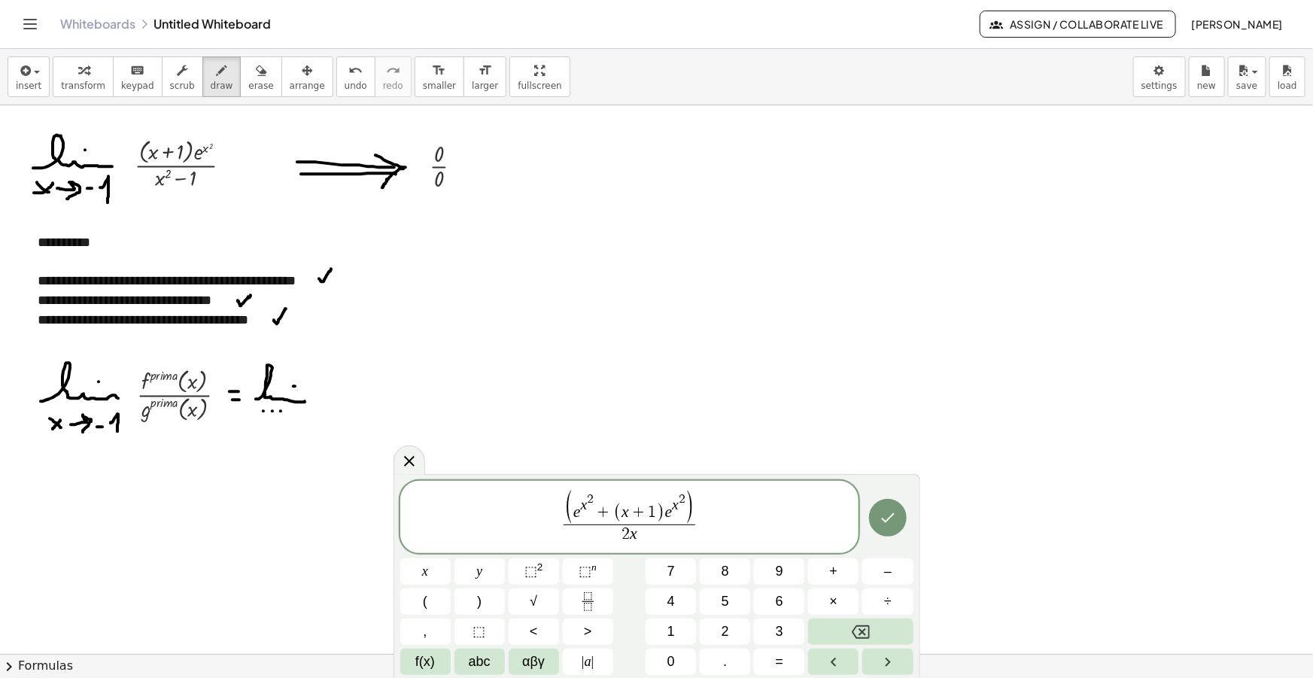
click at [685, 506] on span ")" at bounding box center [690, 508] width 10 height 36
click at [679, 520] on span "e x 2 + ( x + 1 ) e x 2" at bounding box center [629, 508] width 112 height 30
drag, startPoint x: 684, startPoint y: 504, endPoint x: 673, endPoint y: 504, distance: 11.3
click at [673, 504] on span "( e x 2 + ( x + 1 ) e x 2 )" at bounding box center [629, 507] width 129 height 33
click at [664, 515] on span "e x 2 + ( x + 1 ) e x 2" at bounding box center [629, 508] width 112 height 30
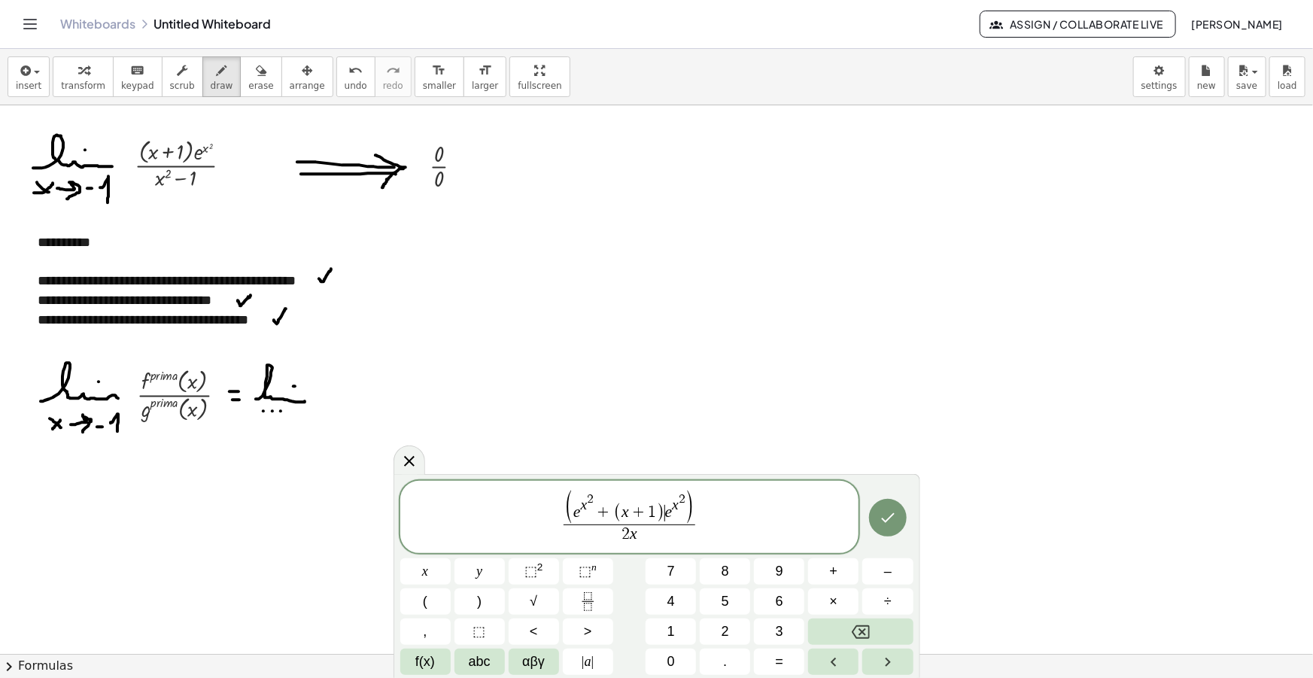
click at [614, 512] on span "(" at bounding box center [617, 513] width 8 height 20
drag, startPoint x: 692, startPoint y: 504, endPoint x: 679, endPoint y: 504, distance: 12.0
click at [679, 504] on span "( e x 2 + 2 x ( x + 1 ) e x 2 )" at bounding box center [629, 507] width 144 height 33
click at [679, 504] on span "e x 2 + 2 x ( x + 1 ) e ​ x 2" at bounding box center [630, 508] width 128 height 30
click at [713, 523] on span "( e x 2 + 2 x ( x + 1 ) e ​ x 2 ) 2 x ​" at bounding box center [629, 518] width 459 height 56
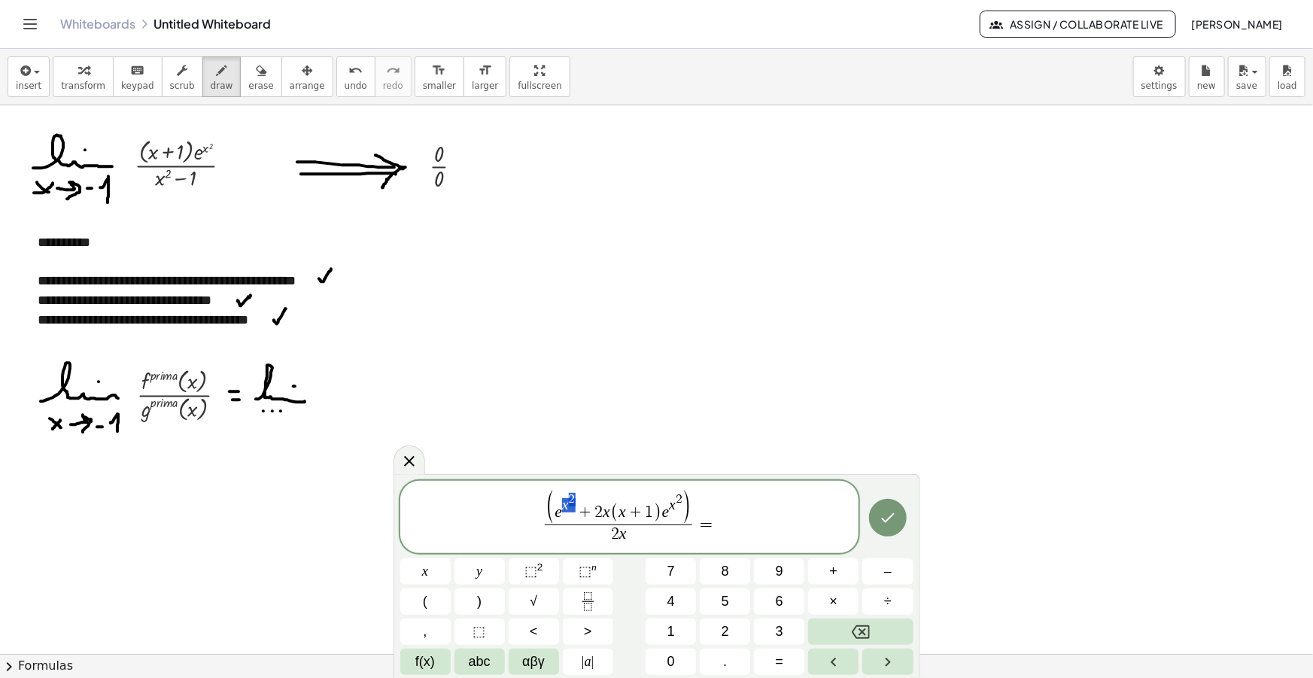
drag, startPoint x: 576, startPoint y: 500, endPoint x: 563, endPoint y: 500, distance: 12.8
click at [563, 500] on span "e x 2 + 2 x ( x + 1 ) e x 2" at bounding box center [619, 508] width 128 height 30
drag, startPoint x: 682, startPoint y: 502, endPoint x: 666, endPoint y: 500, distance: 15.9
click at [666, 500] on span "( e x 2 + 2 x ( x + 1 ) e x 2 )" at bounding box center [618, 507] width 144 height 33
click at [638, 521] on span "+" at bounding box center [636, 513] width 20 height 17
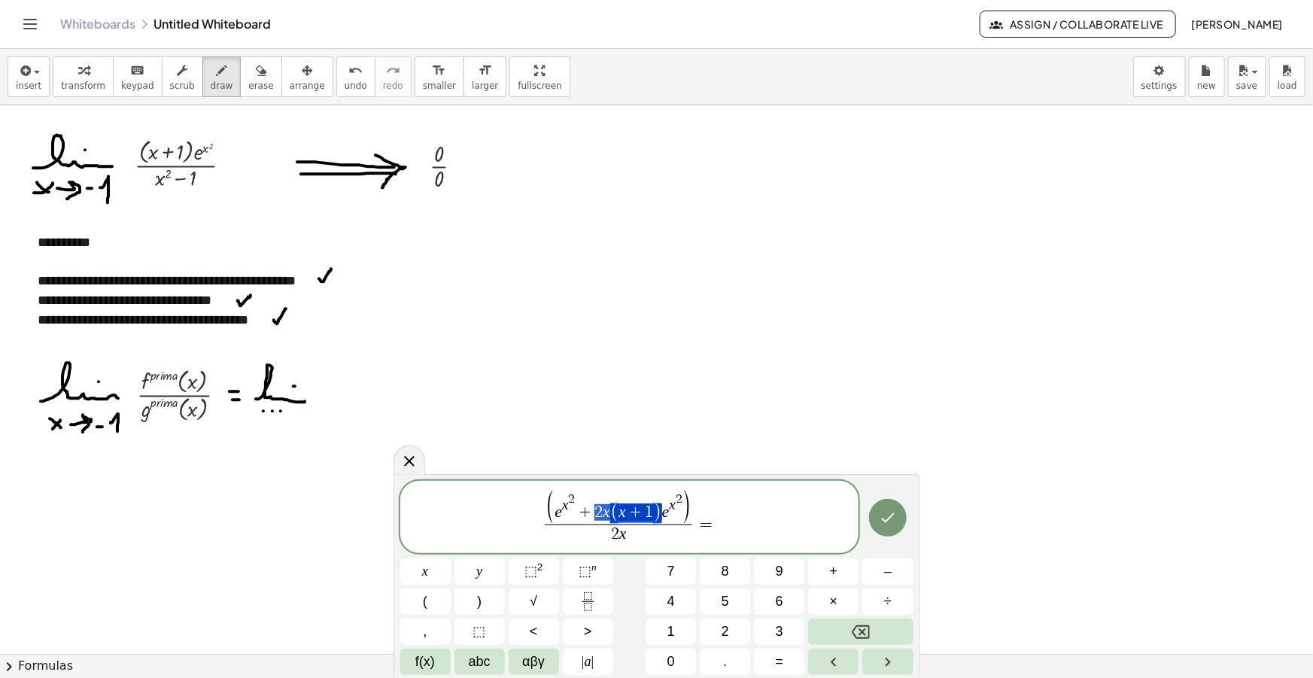
drag, startPoint x: 661, startPoint y: 512, endPoint x: 596, endPoint y: 507, distance: 64.9
drag, startPoint x: 684, startPoint y: 512, endPoint x: 617, endPoint y: 511, distance: 67.0
click at [617, 511] on span "( e x 2 + 2 x ( x + 1 ) e x 2 )" at bounding box center [618, 507] width 144 height 33
drag, startPoint x: 625, startPoint y: 534, endPoint x: 609, endPoint y: 535, distance: 15.8
click at [726, 518] on span "( e x 2 + 2 x ( x + 1 ) e x 2 ) 2 x ​ =" at bounding box center [629, 518] width 459 height 56
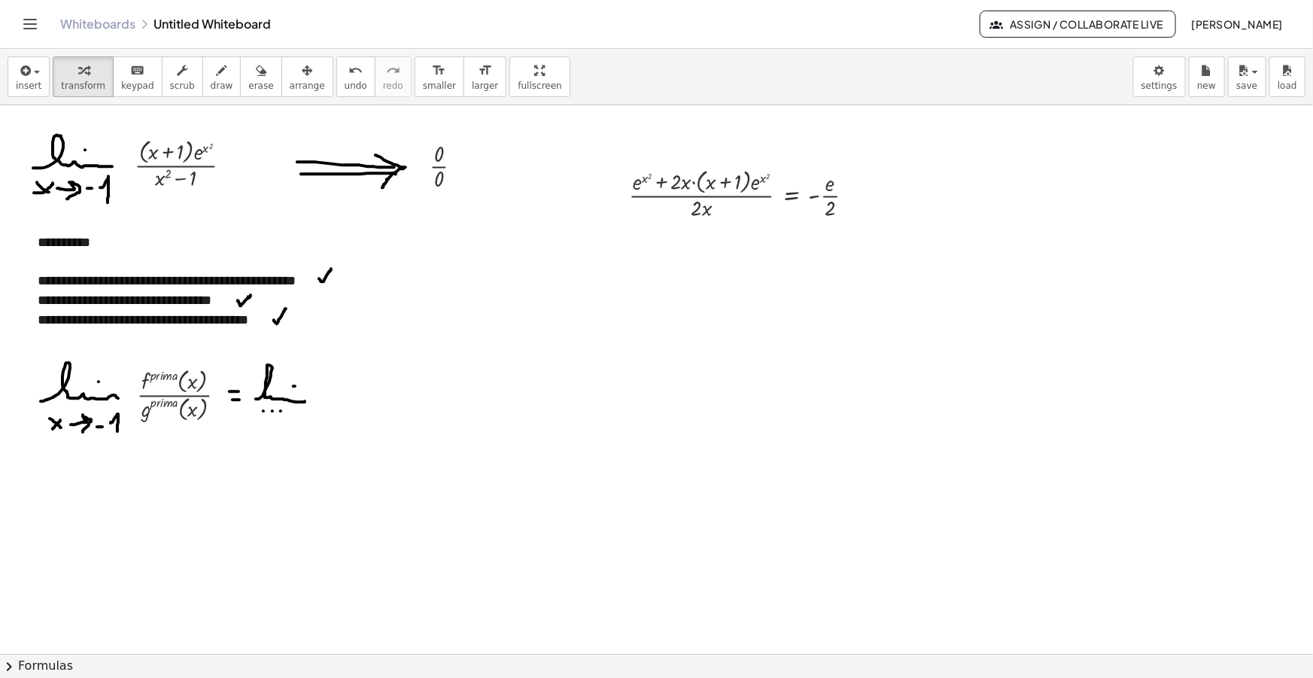
drag, startPoint x: 286, startPoint y: 78, endPoint x: 354, endPoint y: 93, distance: 69.2
click at [286, 78] on button "arrange" at bounding box center [307, 76] width 52 height 41
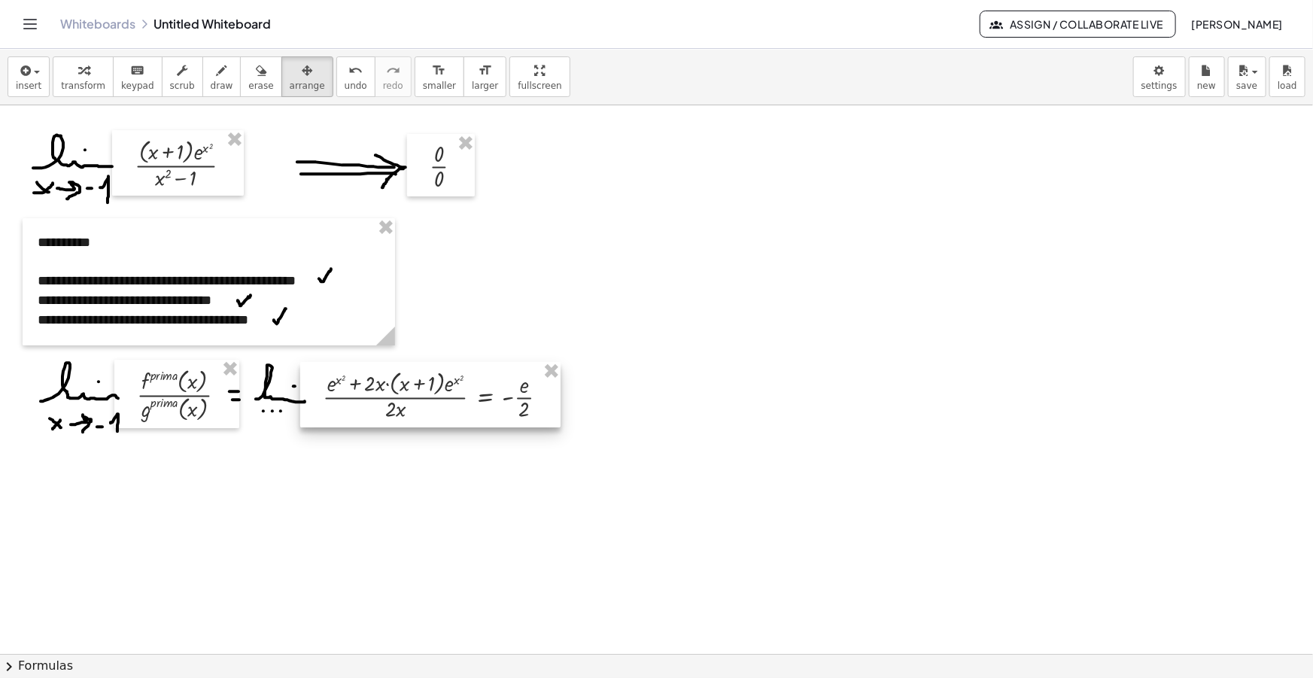
drag, startPoint x: 731, startPoint y: 193, endPoint x: 431, endPoint y: 393, distance: 360.4
click at [431, 393] on div at bounding box center [430, 394] width 260 height 65
